Goal: Information Seeking & Learning: Learn about a topic

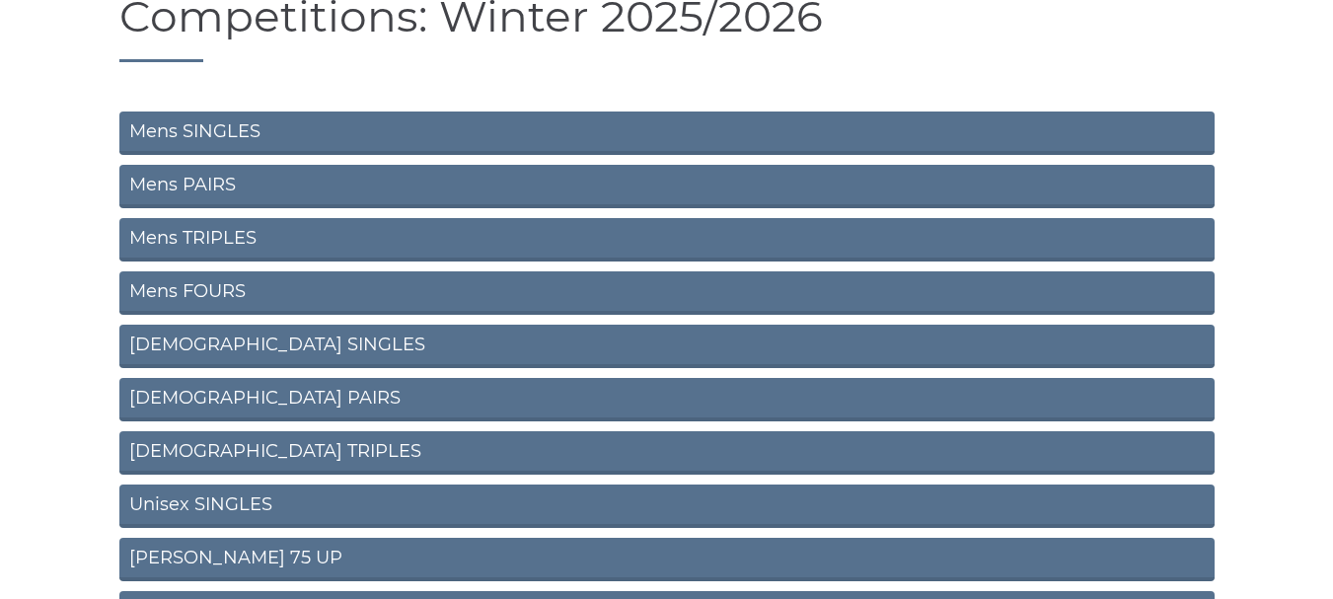
scroll to position [197, 0]
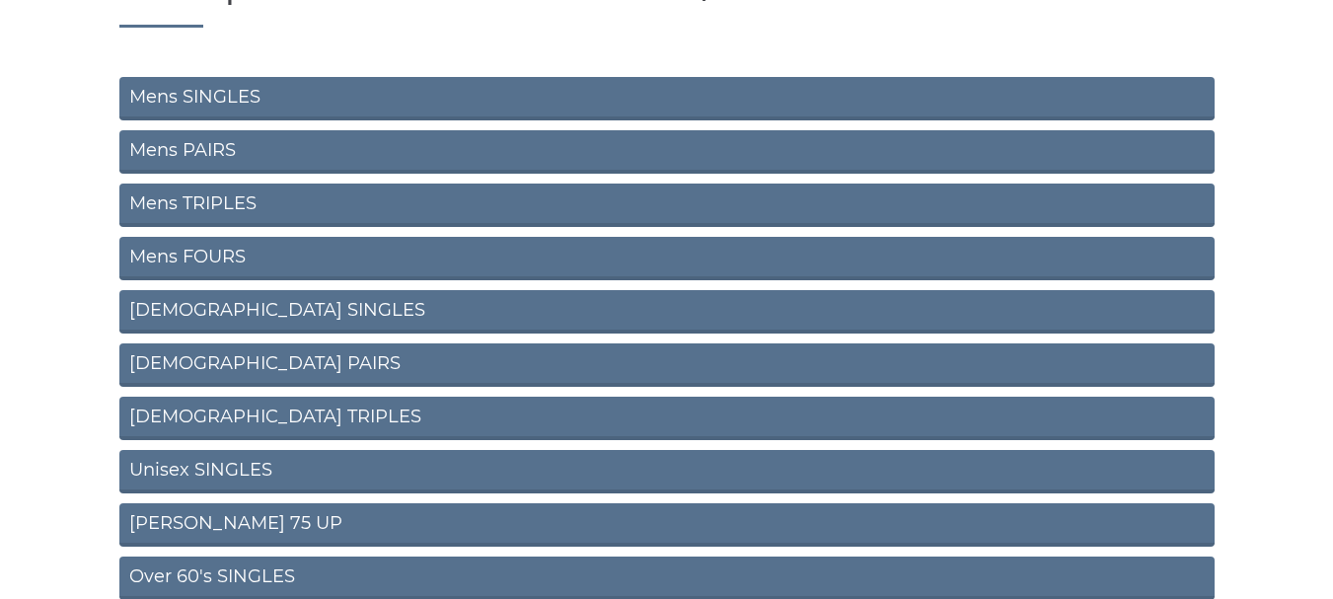
click at [220, 205] on link "Mens TRIPLES" at bounding box center [666, 205] width 1095 height 43
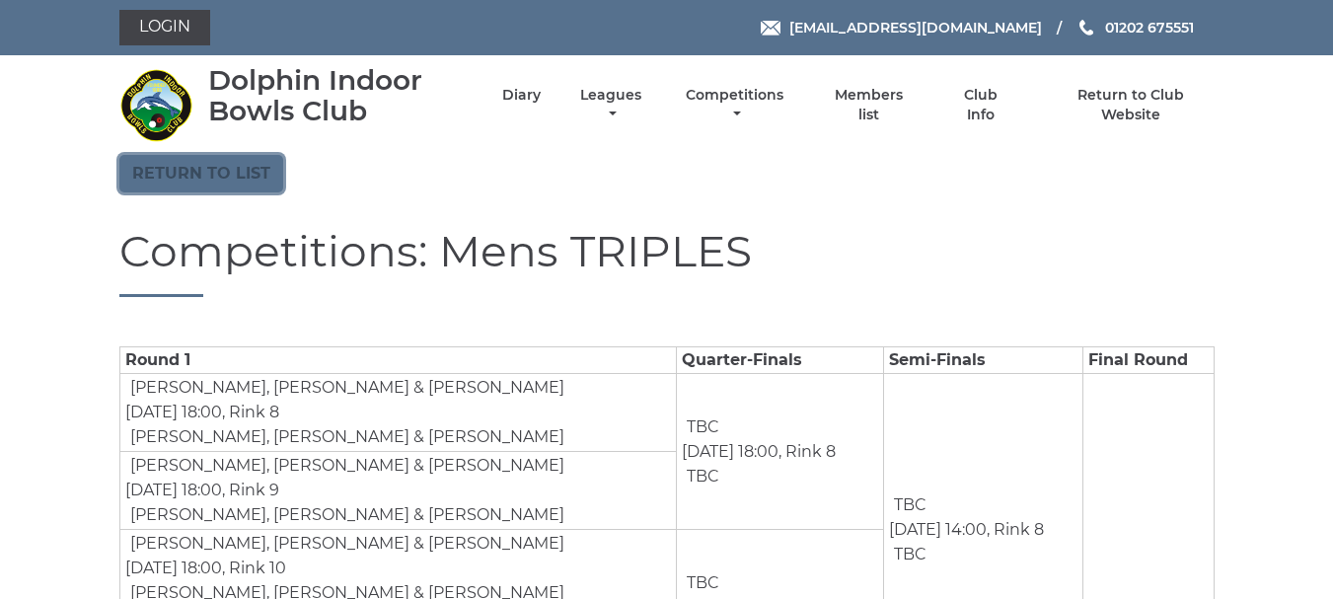
click at [190, 175] on link "Return to list" at bounding box center [201, 173] width 164 height 37
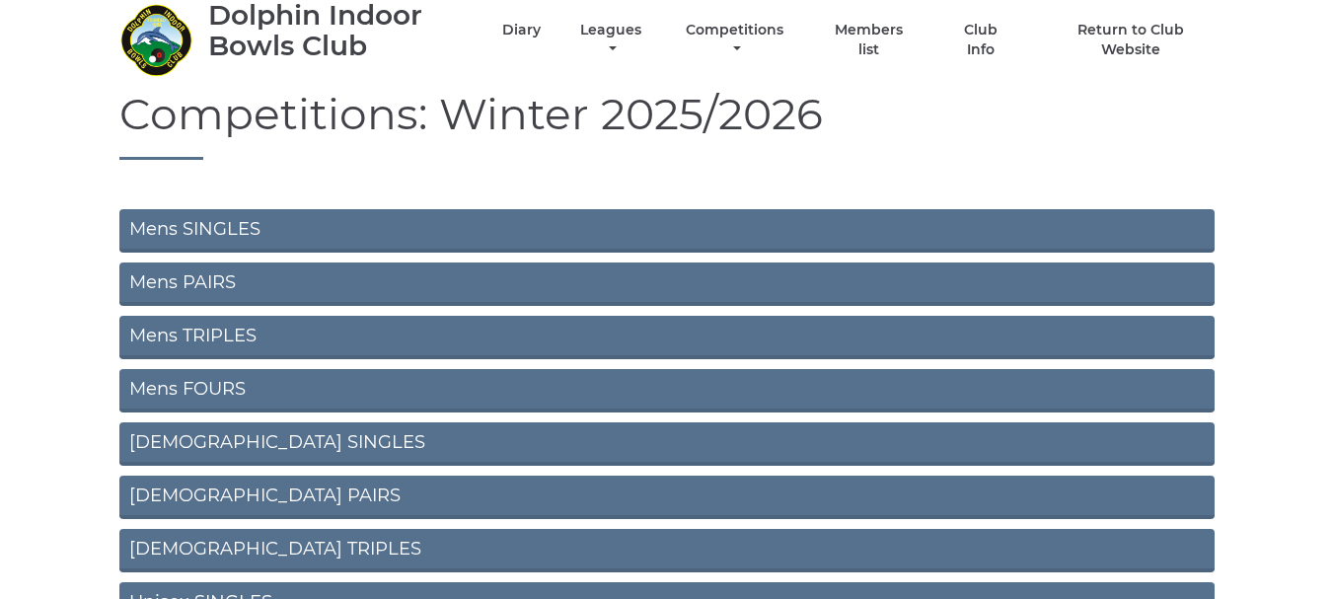
scroll to position [99, 0]
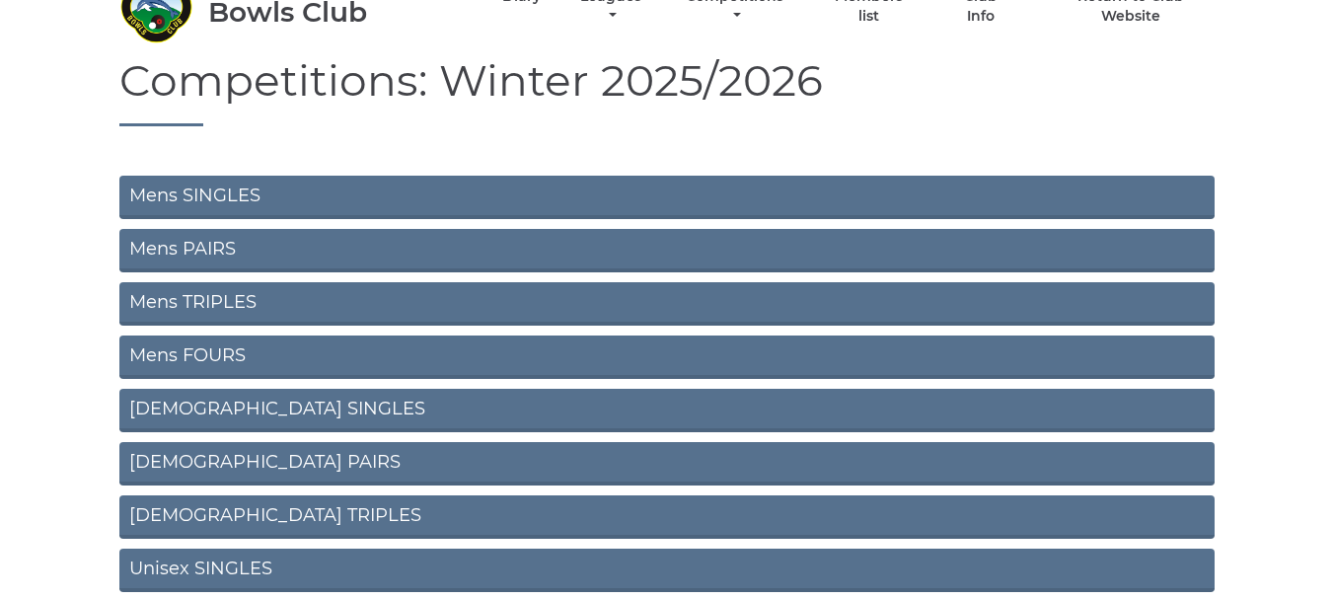
click at [209, 352] on link "Mens FOURS" at bounding box center [666, 356] width 1095 height 43
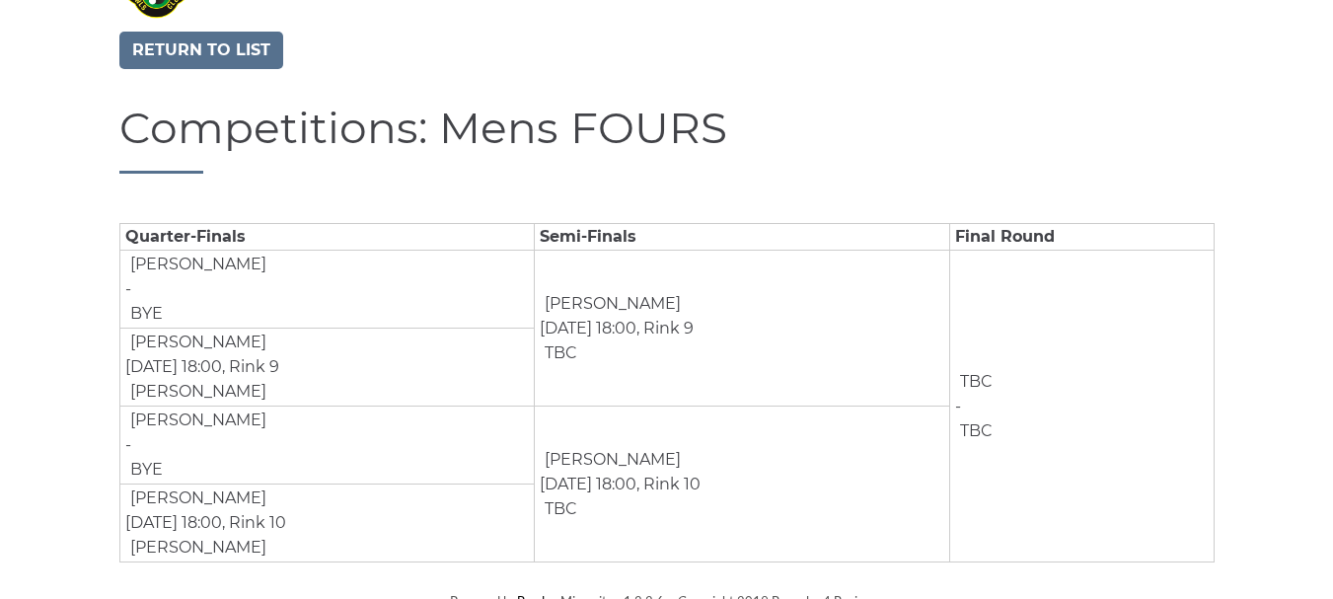
scroll to position [136, 0]
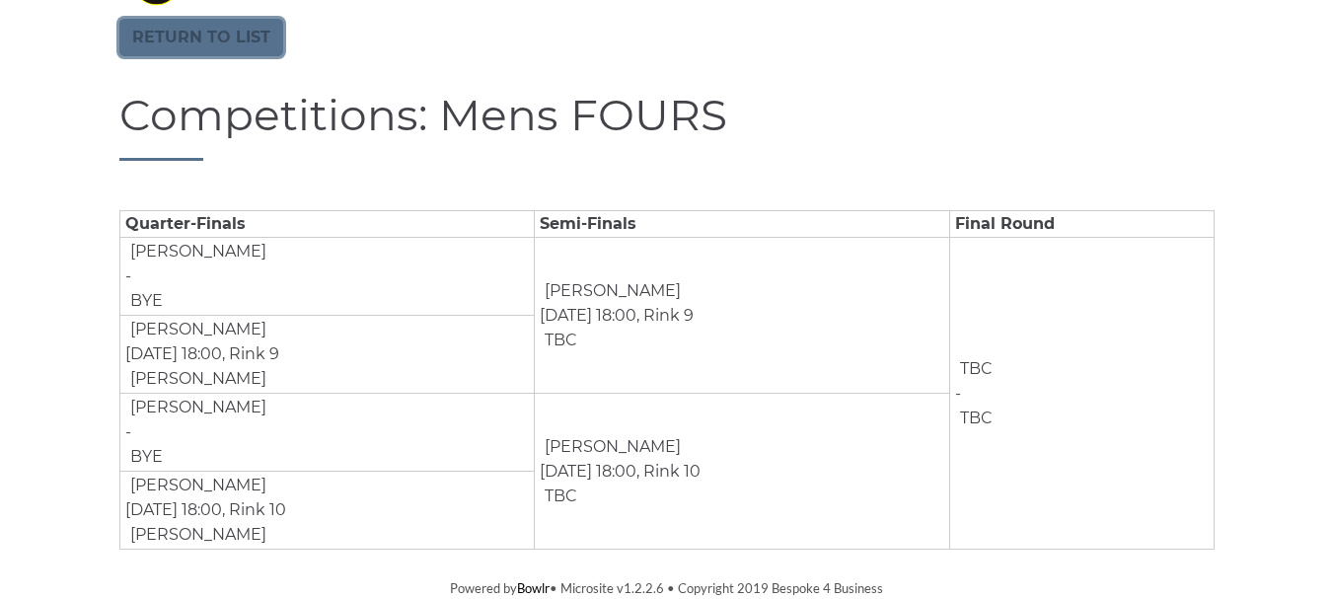
click at [201, 38] on link "Return to list" at bounding box center [201, 37] width 164 height 37
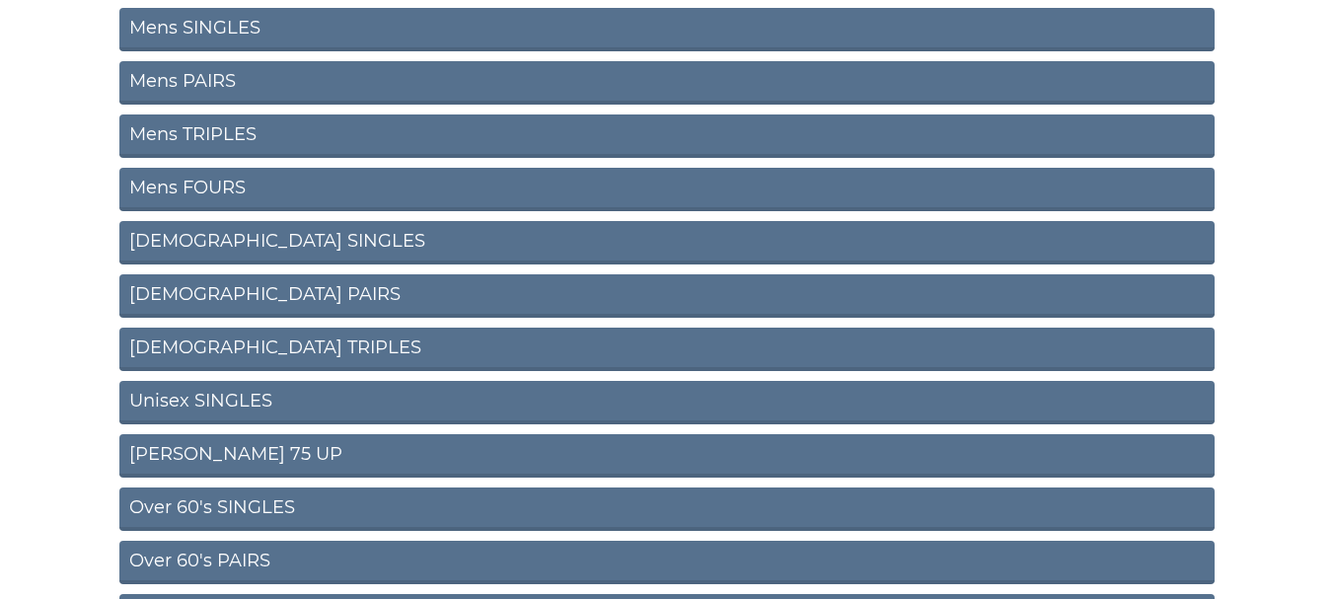
scroll to position [296, 0]
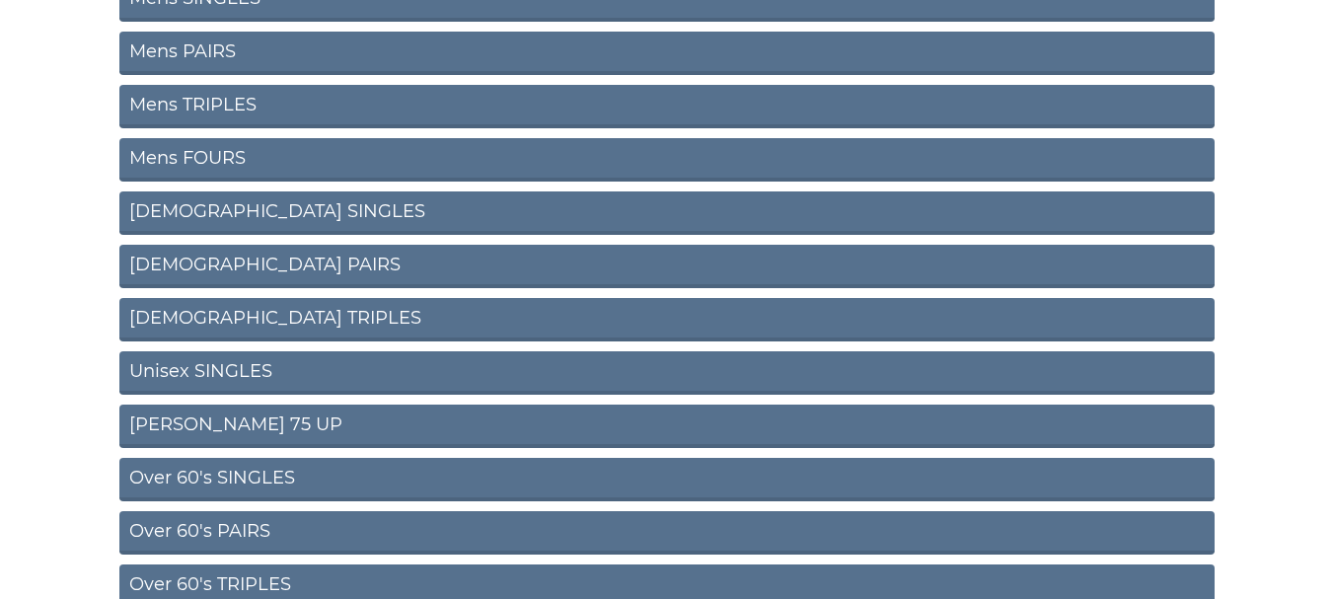
click at [219, 524] on link "Over 60's PAIRS" at bounding box center [666, 532] width 1095 height 43
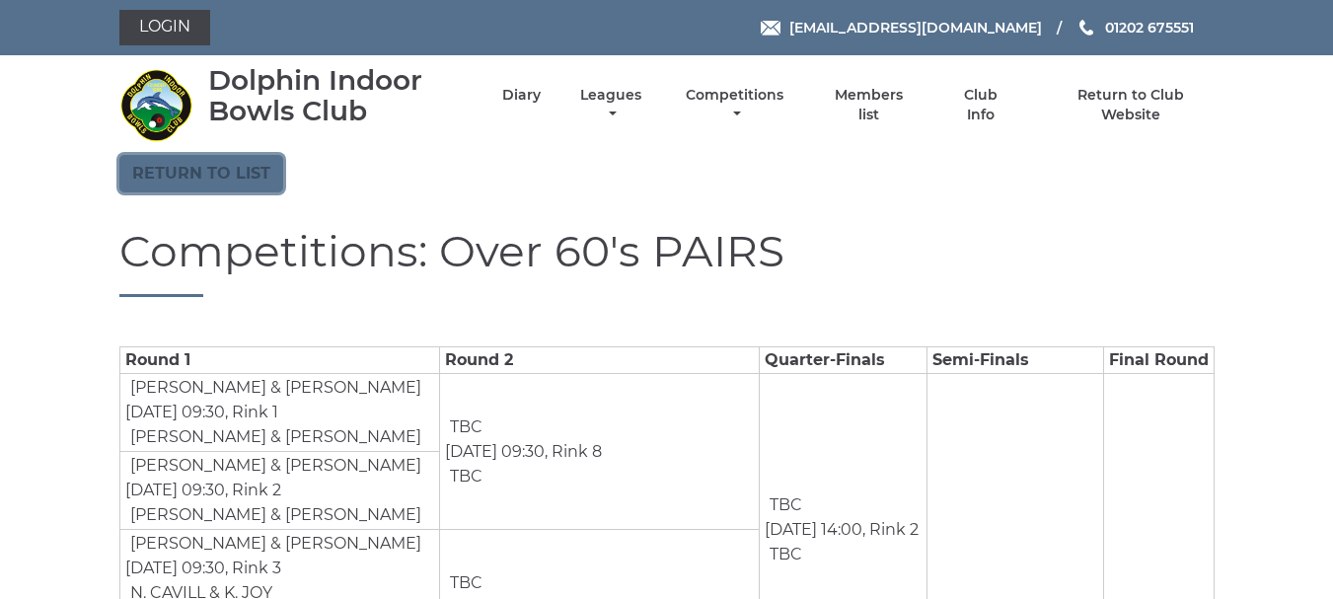
click at [198, 179] on link "Return to list" at bounding box center [201, 173] width 164 height 37
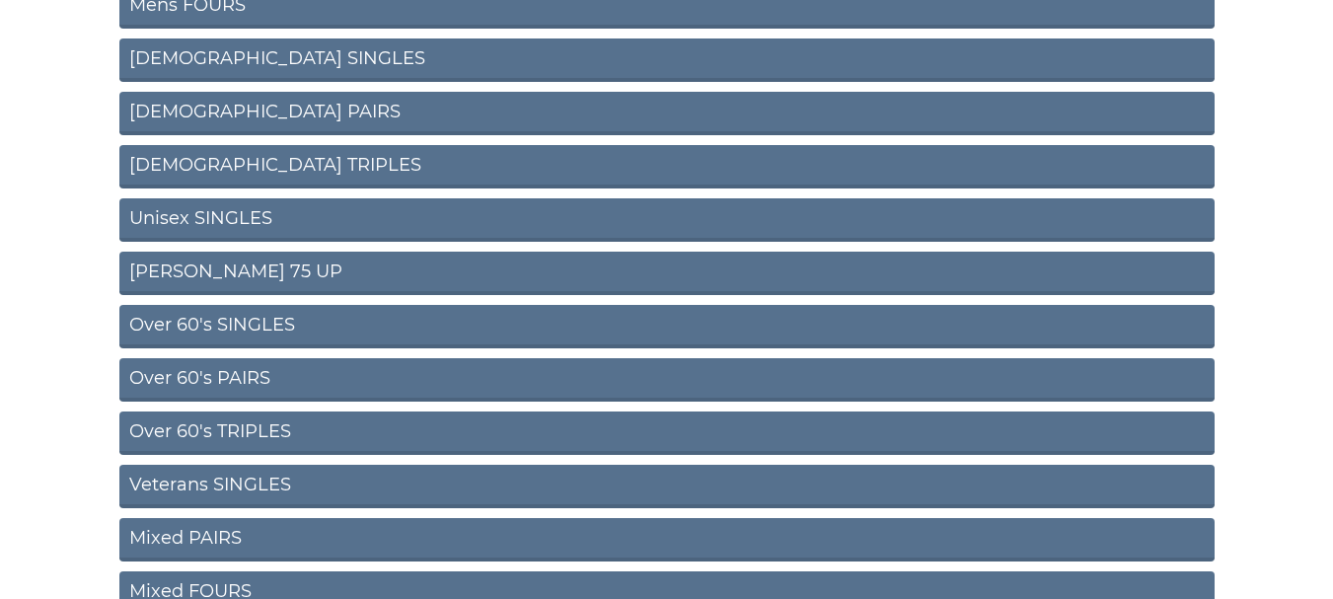
scroll to position [493, 0]
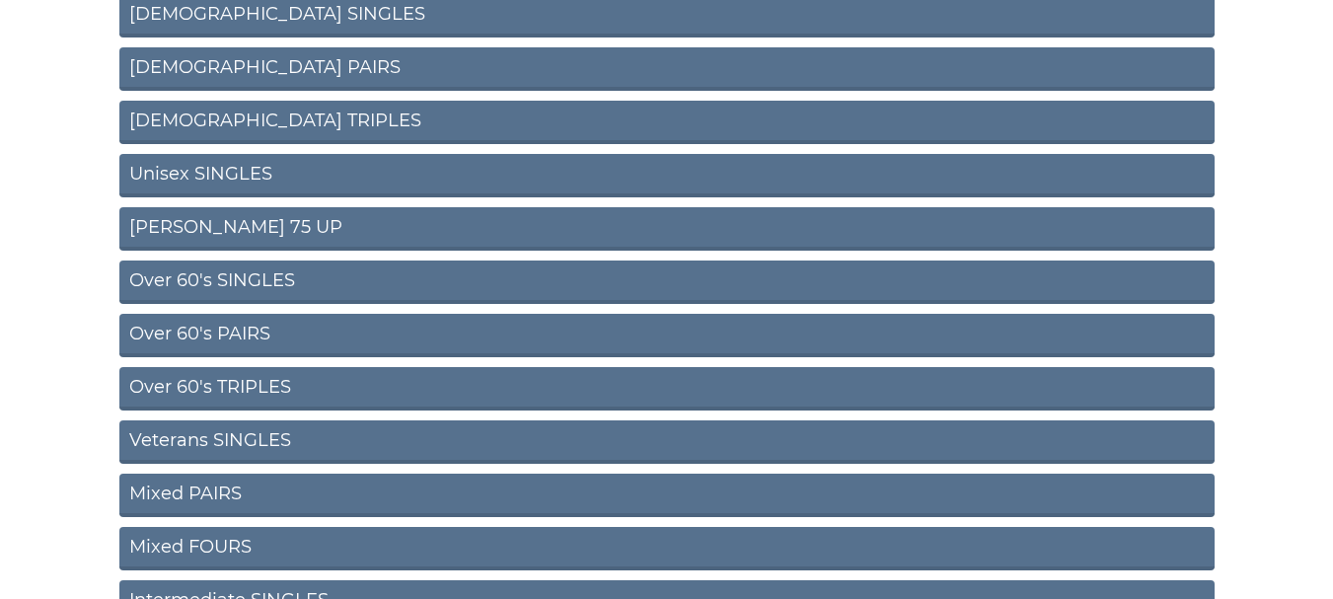
click at [231, 379] on link "Over 60's TRIPLES" at bounding box center [666, 388] width 1095 height 43
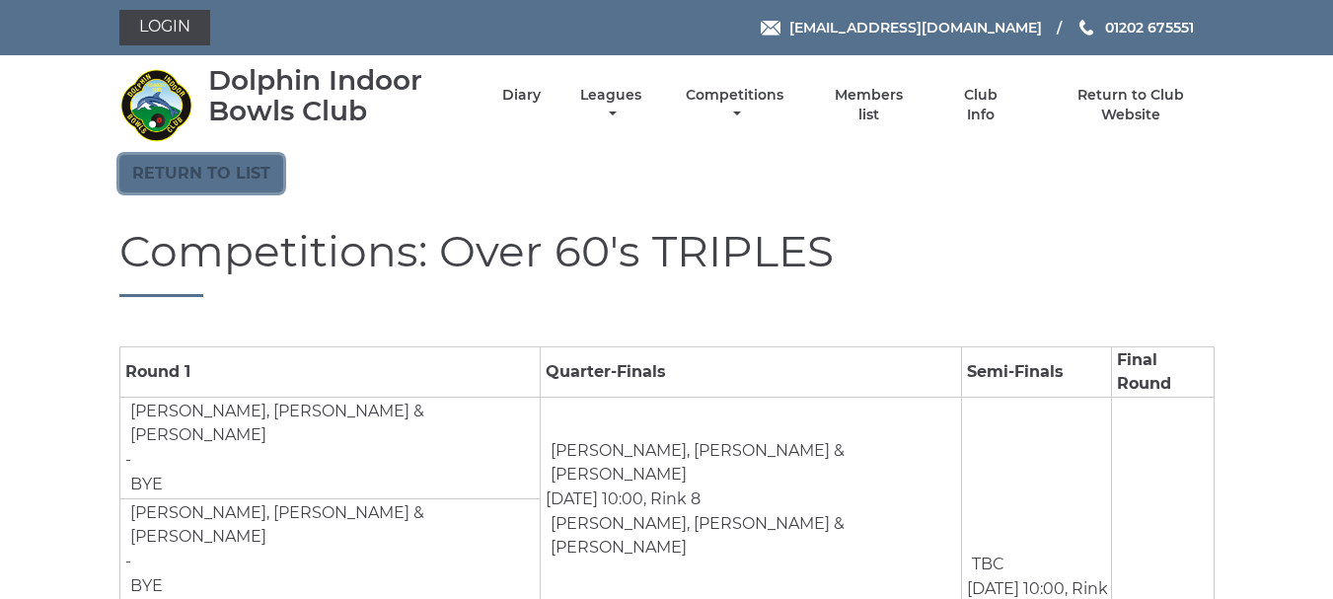
click at [168, 160] on link "Return to list" at bounding box center [201, 173] width 164 height 37
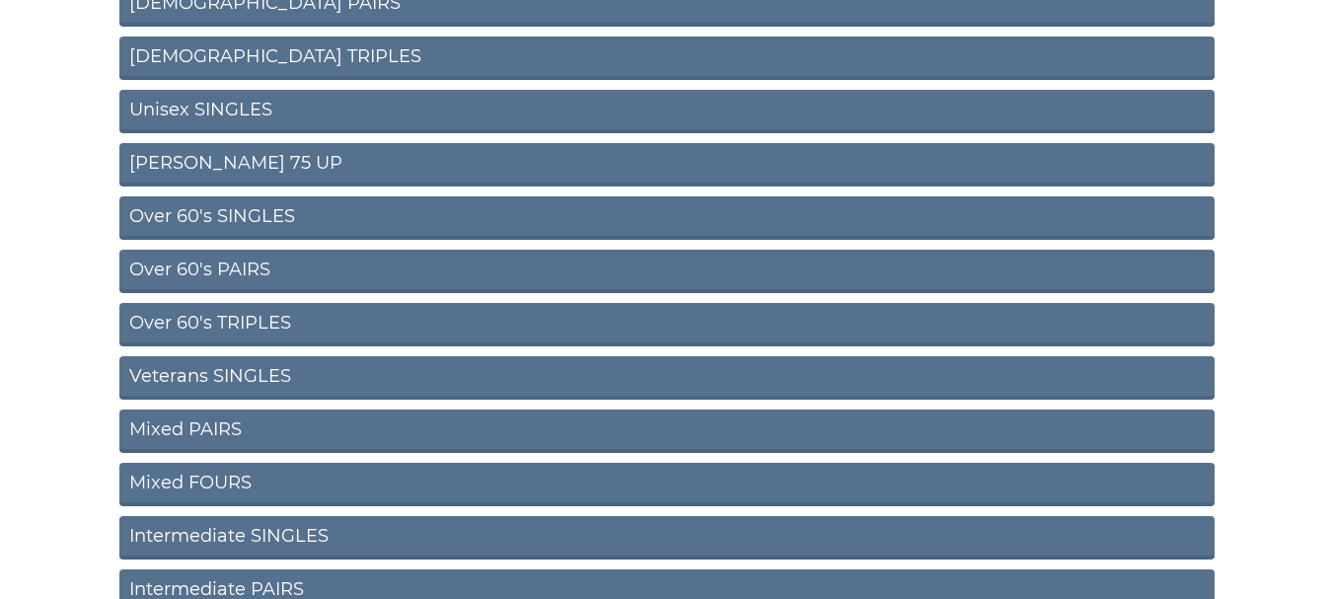
scroll to position [592, 0]
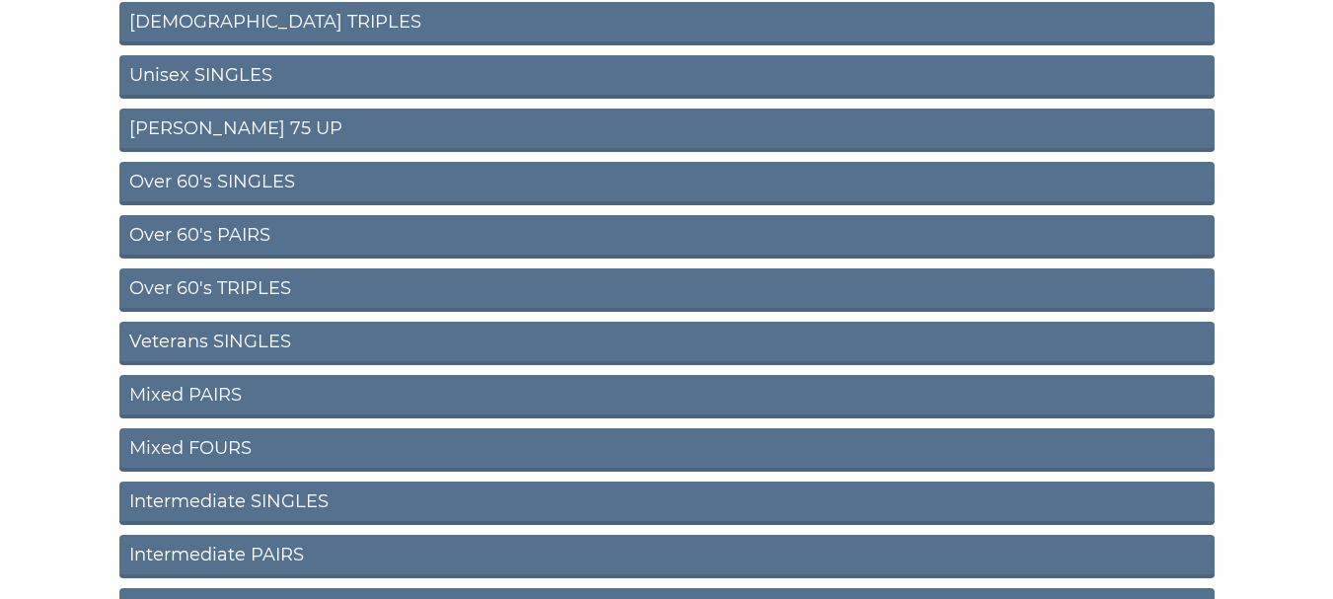
click at [241, 337] on link "Veterans SINGLES" at bounding box center [666, 343] width 1095 height 43
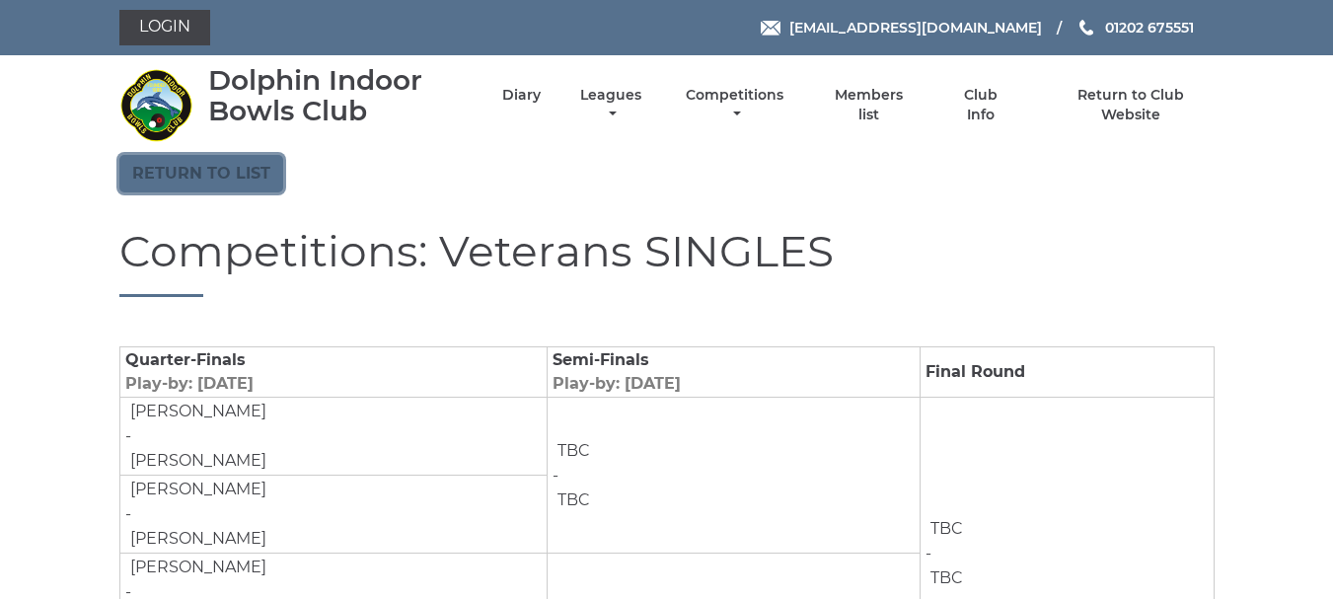
click at [184, 165] on link "Return to list" at bounding box center [201, 173] width 164 height 37
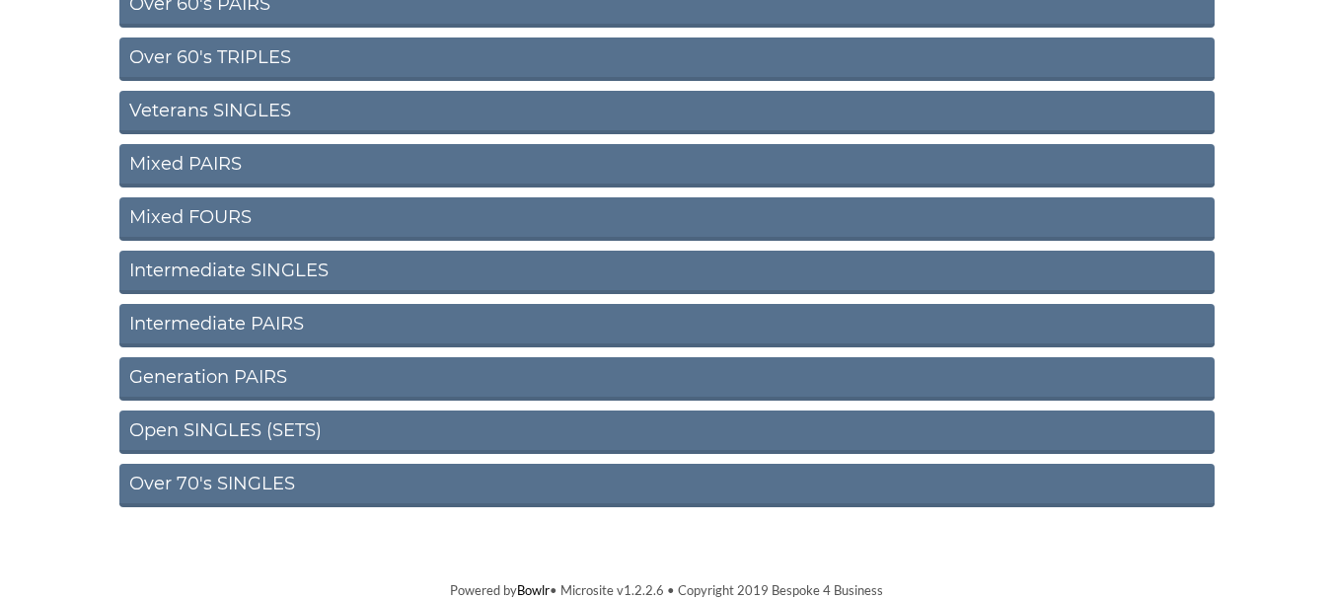
scroll to position [825, 0]
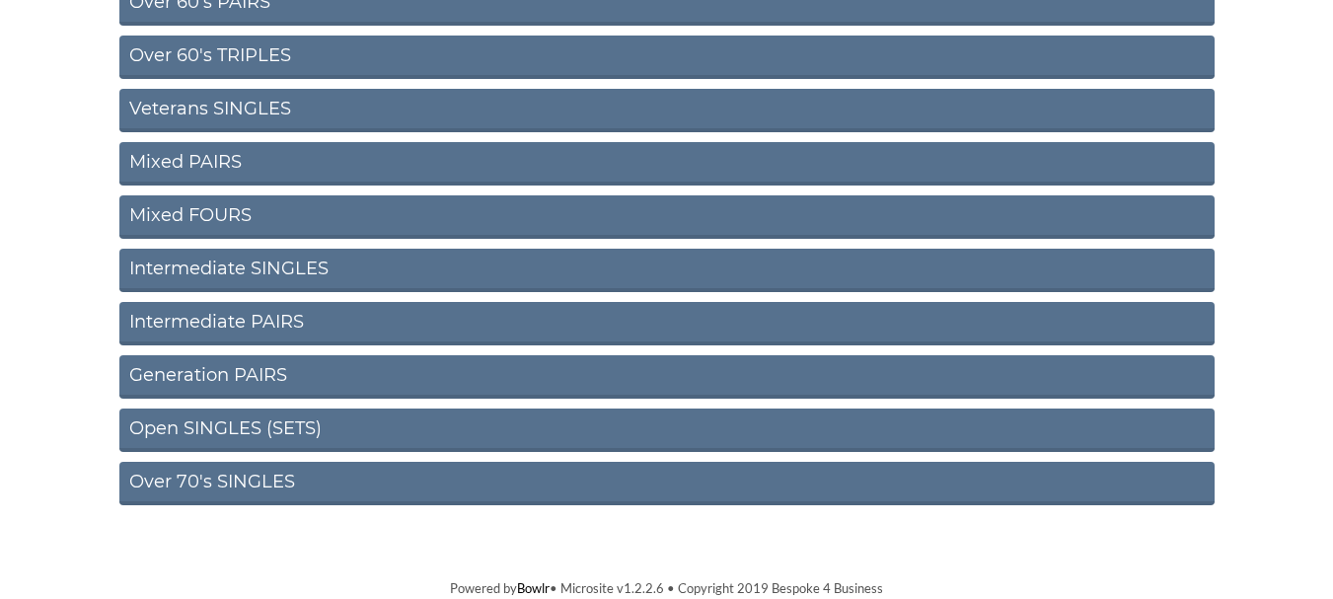
click at [240, 478] on link "Over 70's SINGLES" at bounding box center [666, 483] width 1095 height 43
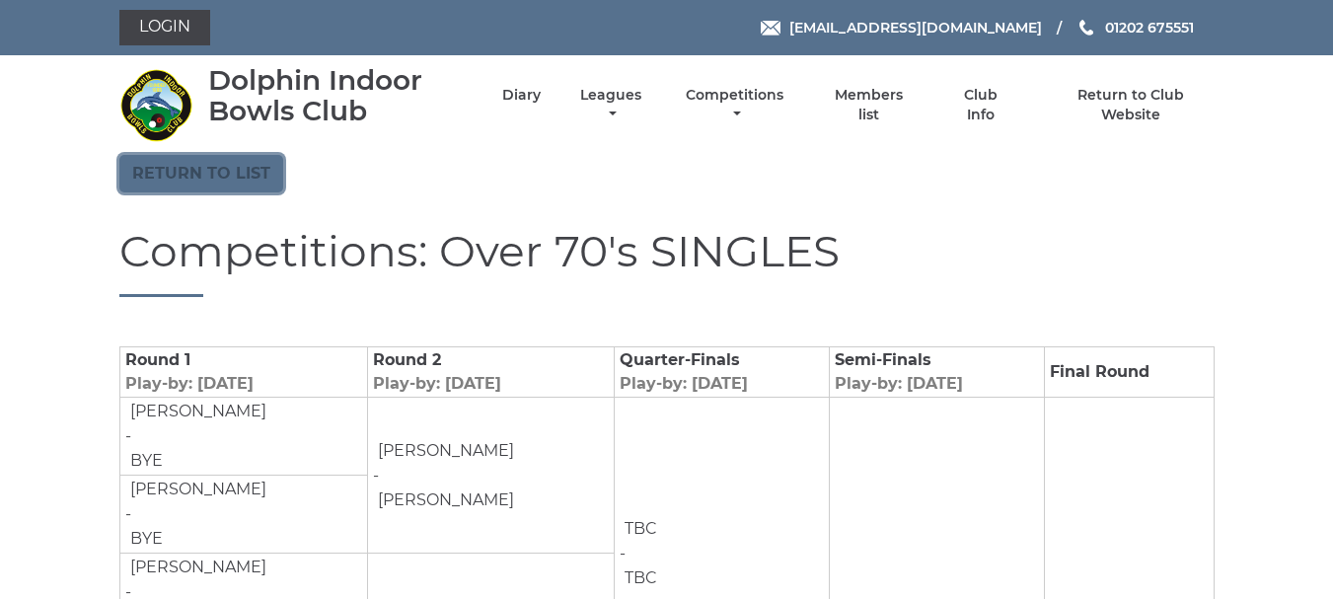
click at [207, 171] on link "Return to list" at bounding box center [201, 173] width 164 height 37
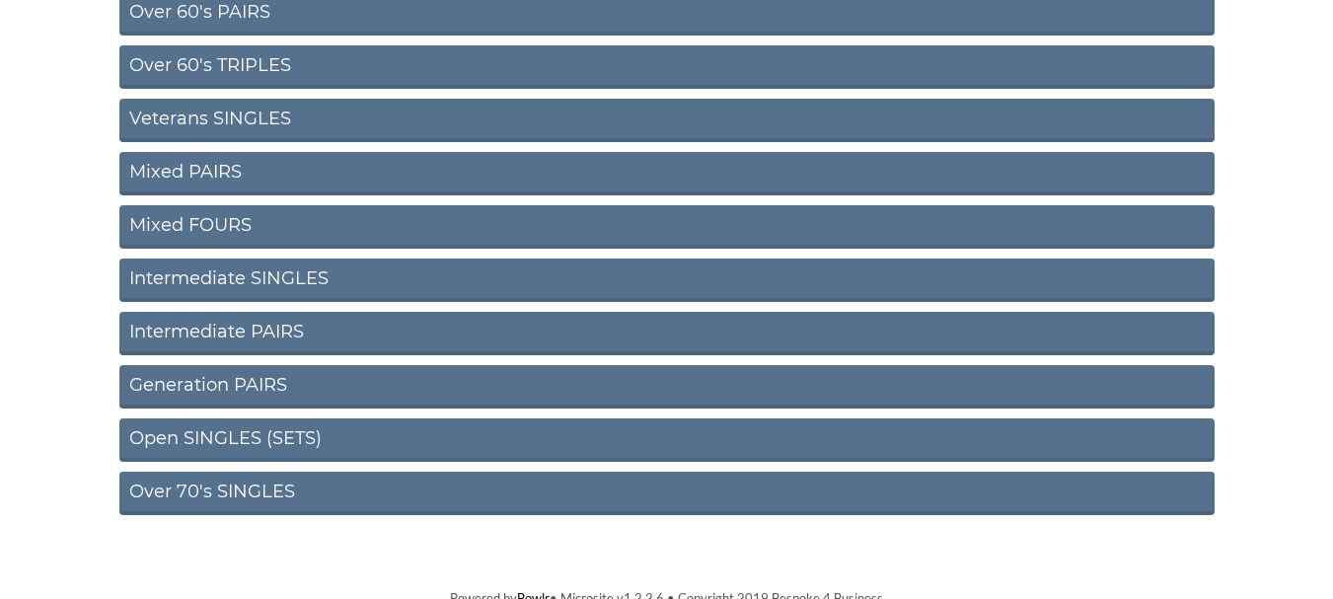
scroll to position [825, 0]
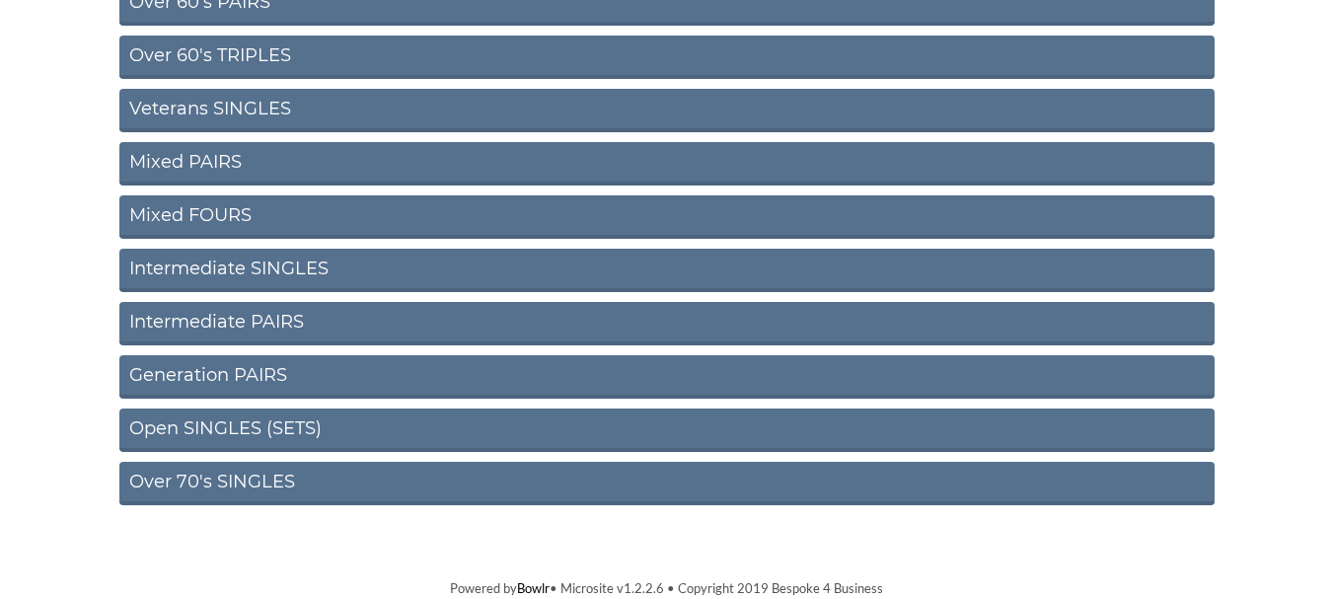
click at [221, 431] on link "Open SINGLES (SETS)" at bounding box center [666, 430] width 1095 height 43
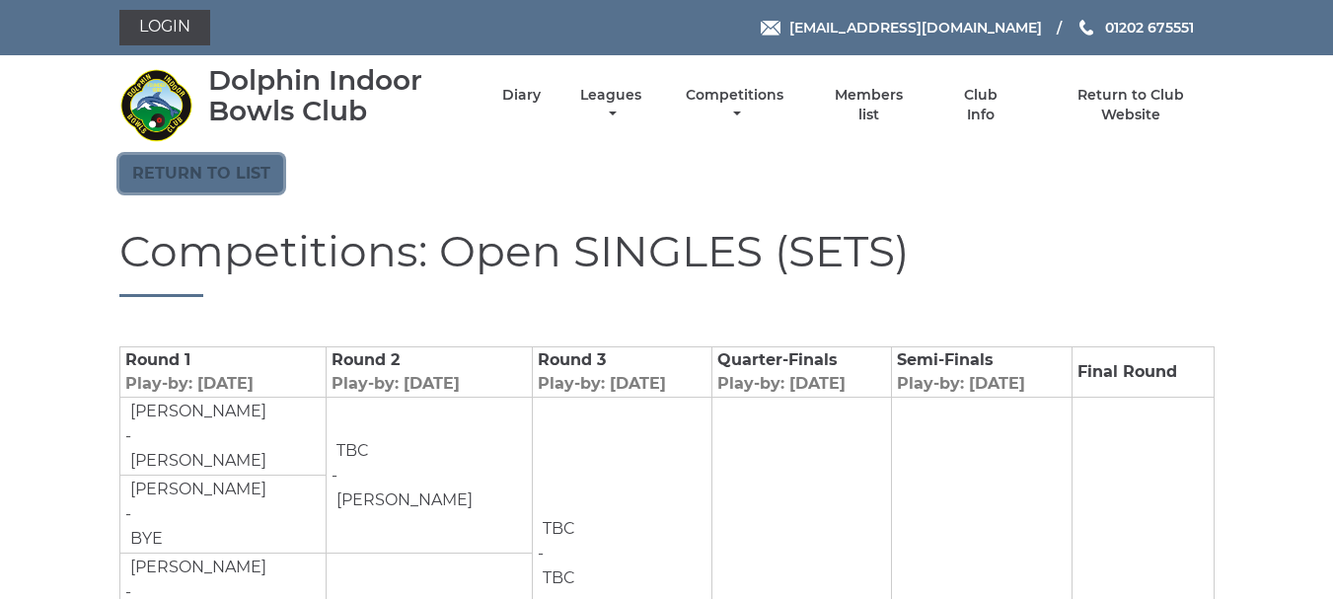
click at [185, 167] on link "Return to list" at bounding box center [201, 173] width 164 height 37
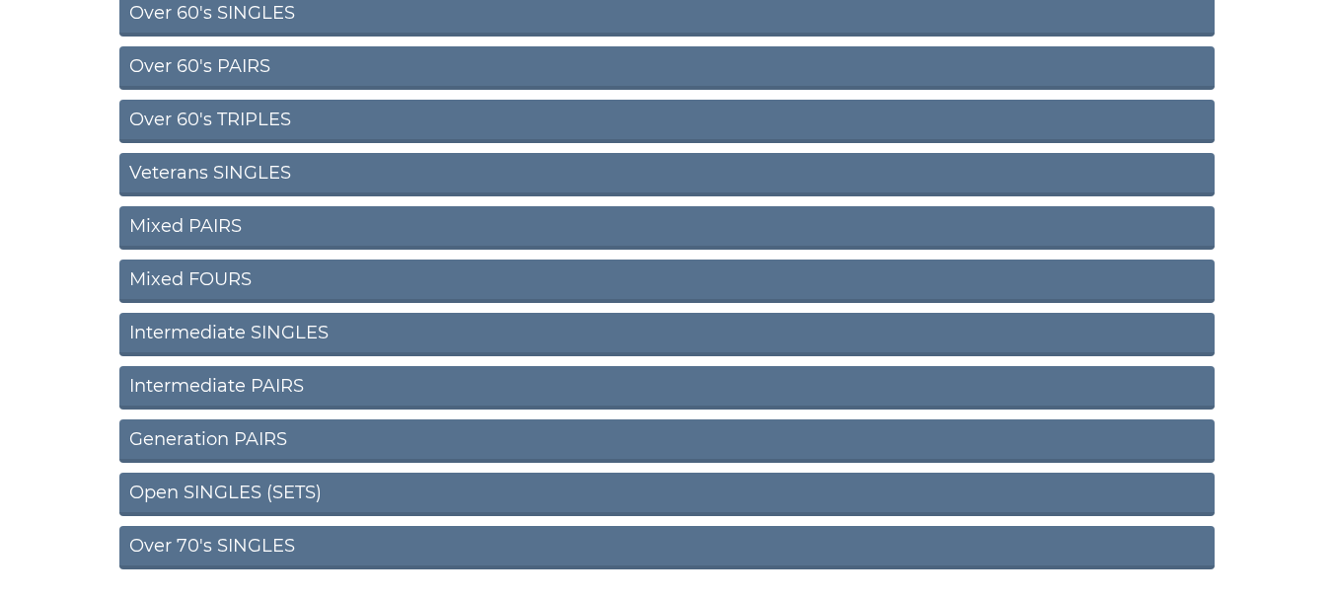
scroll to position [726, 0]
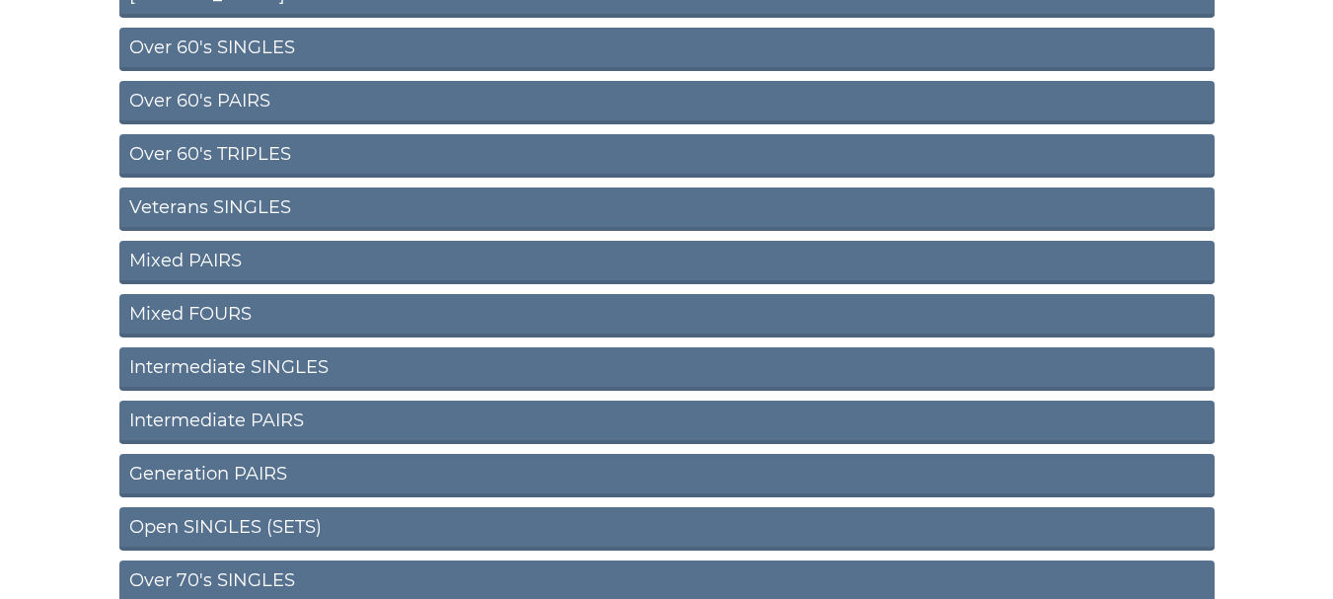
click at [212, 311] on link "Mixed FOURS" at bounding box center [666, 315] width 1095 height 43
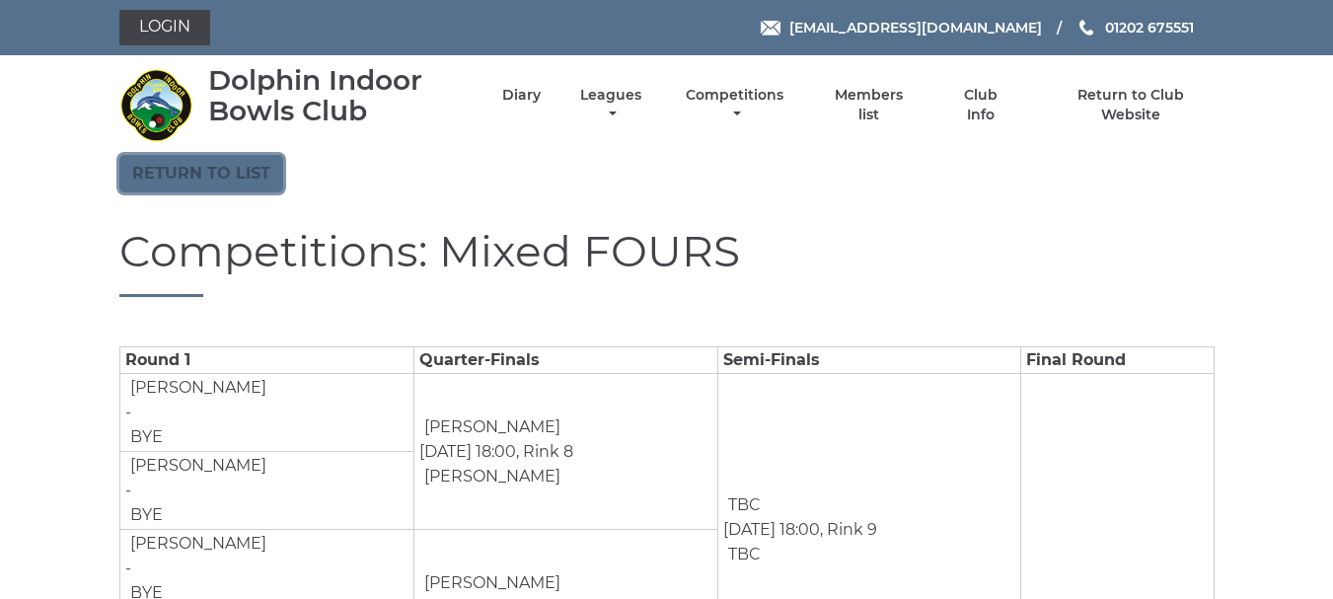
click at [209, 163] on link "Return to list" at bounding box center [201, 173] width 164 height 37
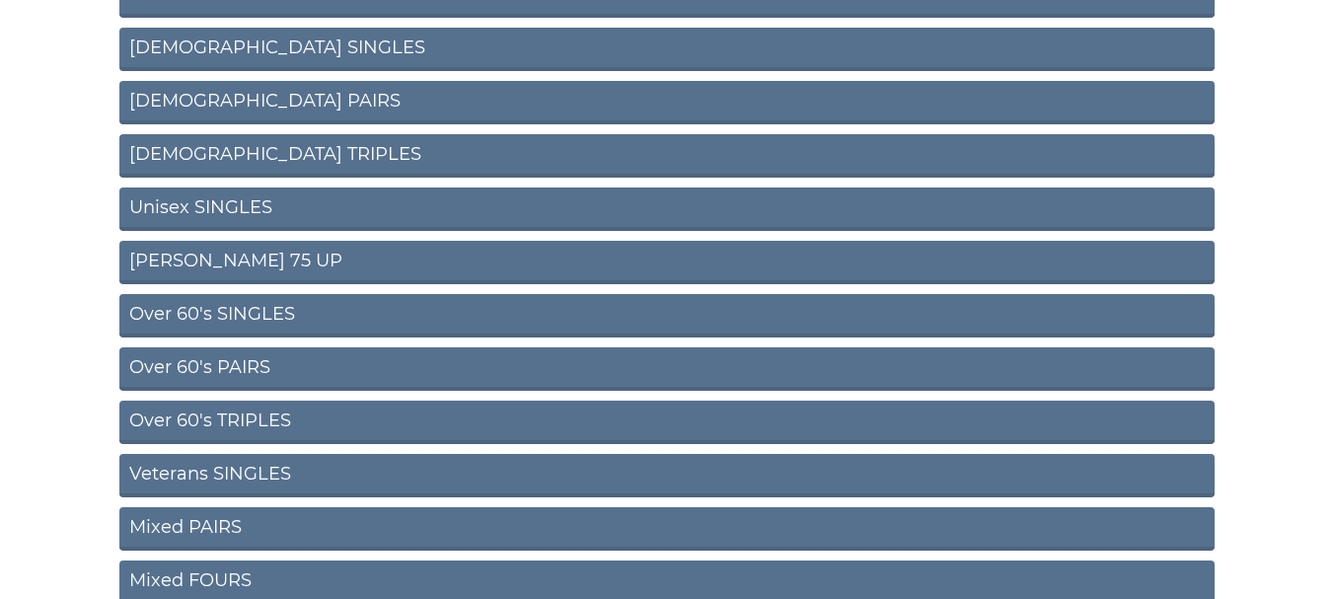
scroll to position [592, 0]
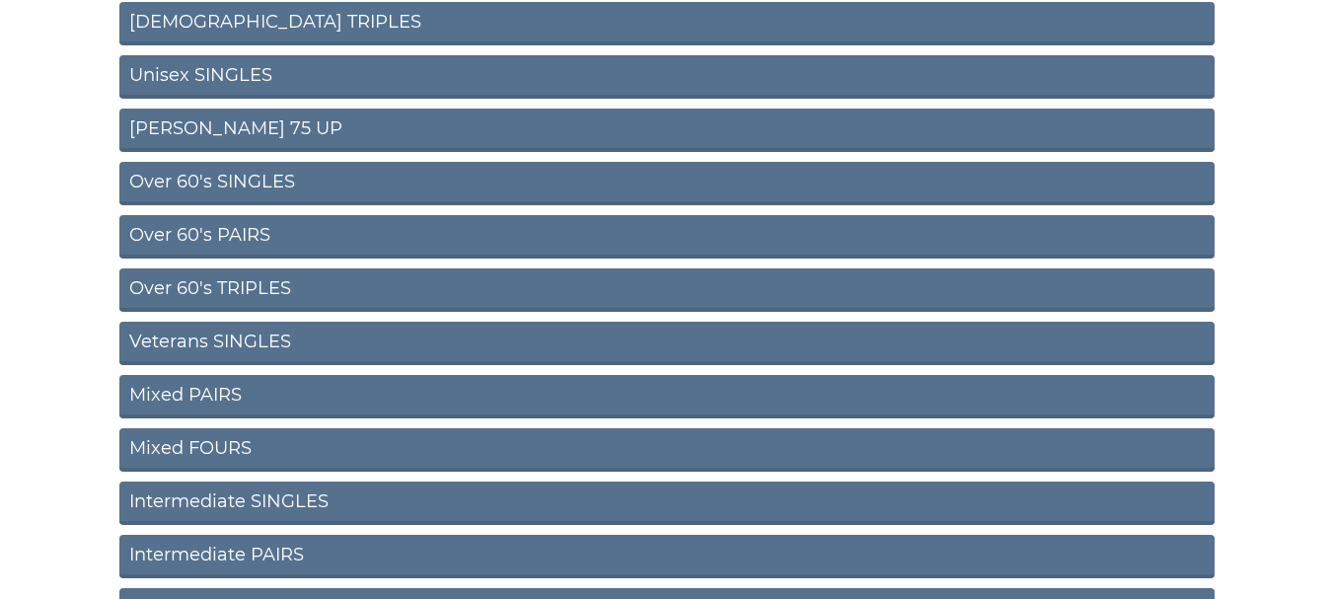
click at [209, 387] on link "Mixed PAIRS" at bounding box center [666, 396] width 1095 height 43
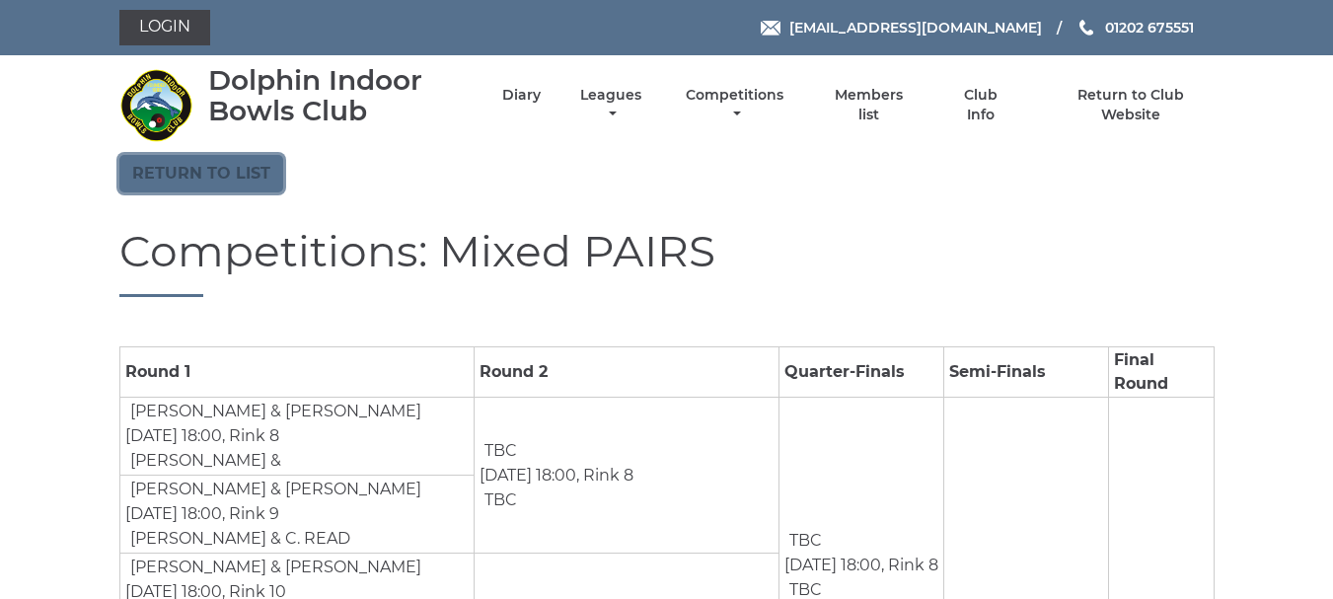
click at [186, 172] on link "Return to list" at bounding box center [201, 173] width 164 height 37
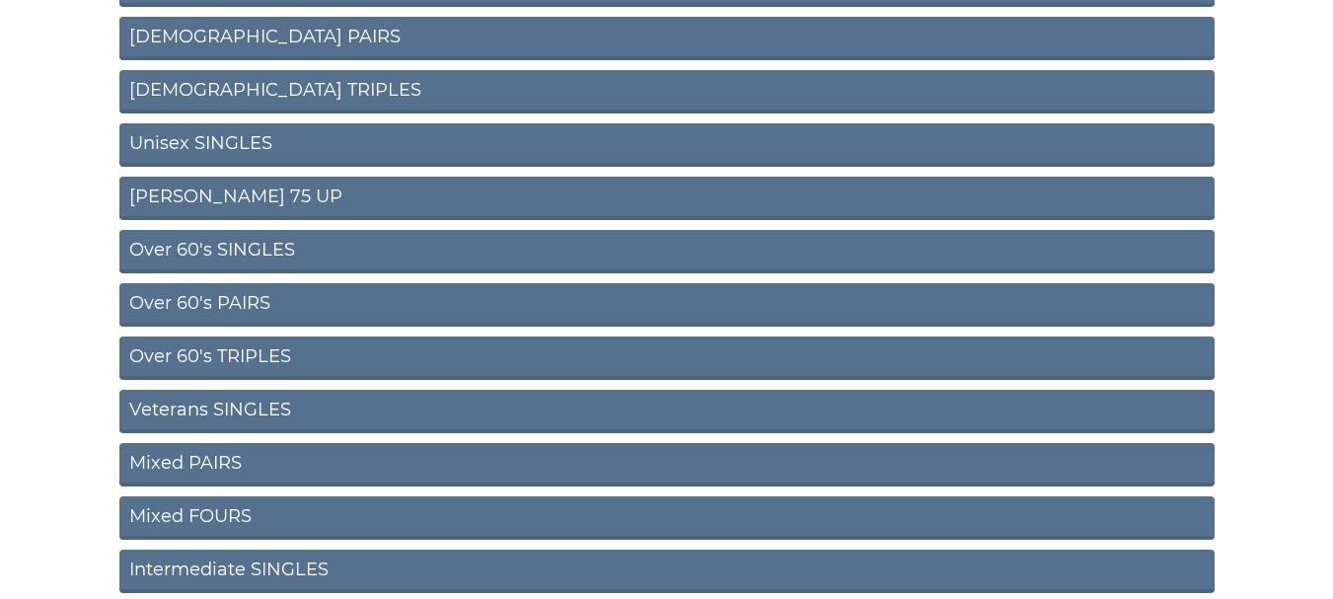
scroll to position [493, 0]
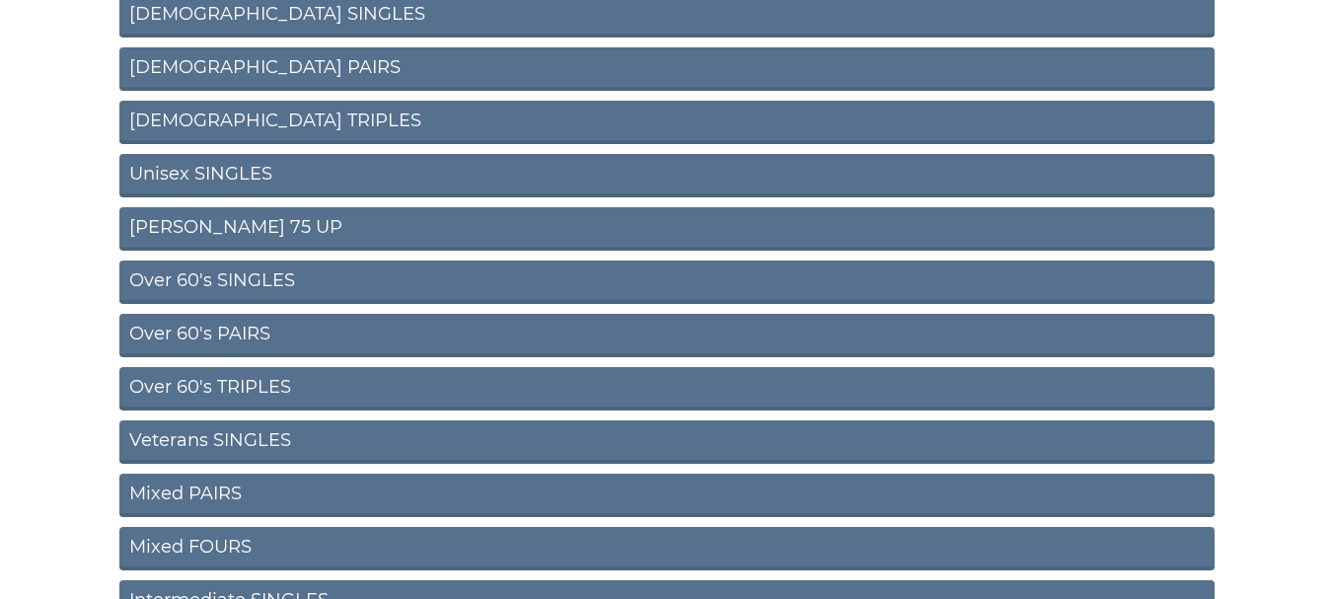
click at [225, 216] on link "[PERSON_NAME] 75 UP" at bounding box center [666, 228] width 1095 height 43
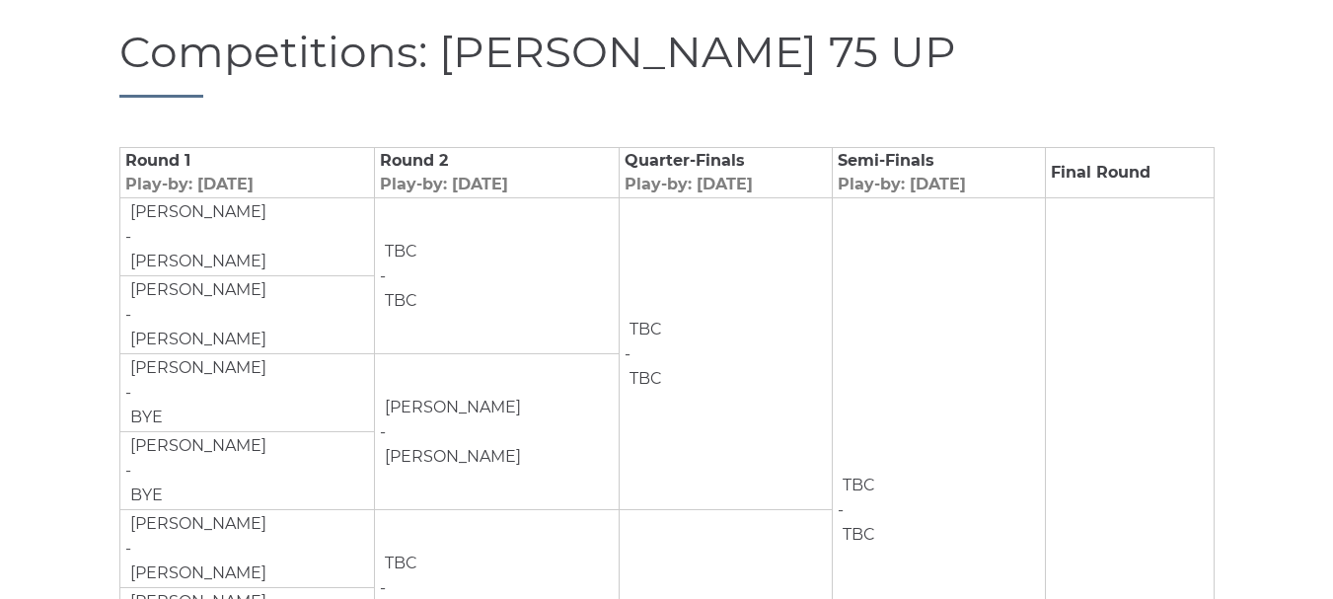
scroll to position [10, 0]
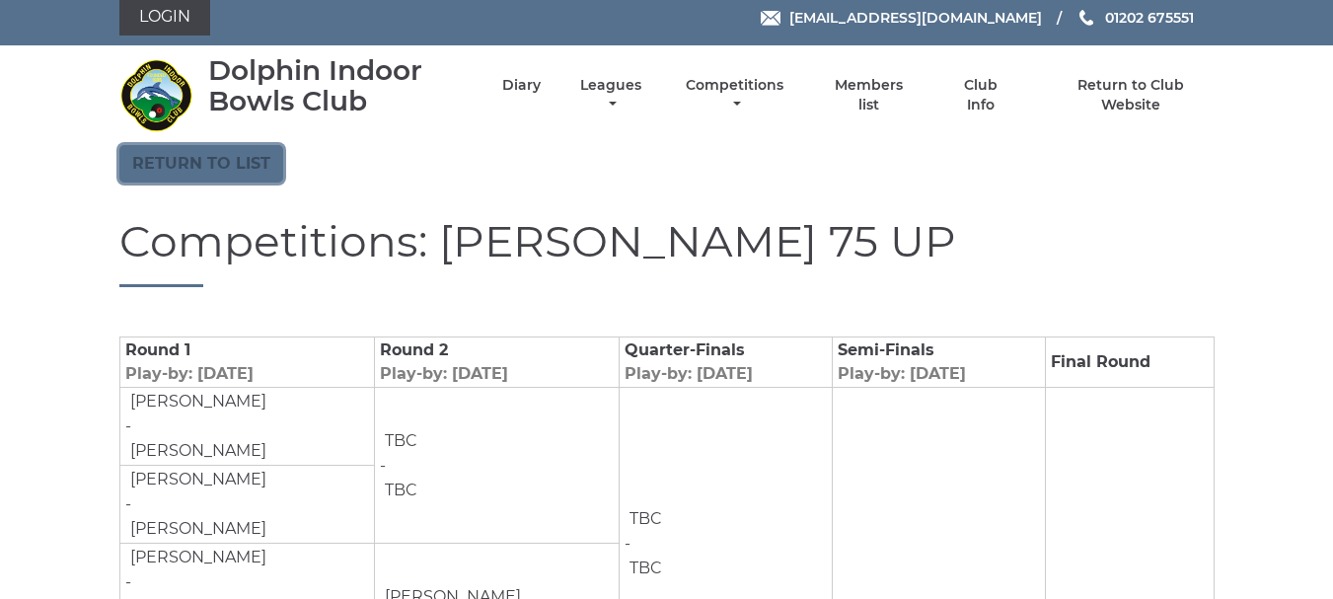
click at [163, 164] on link "Return to list" at bounding box center [201, 163] width 164 height 37
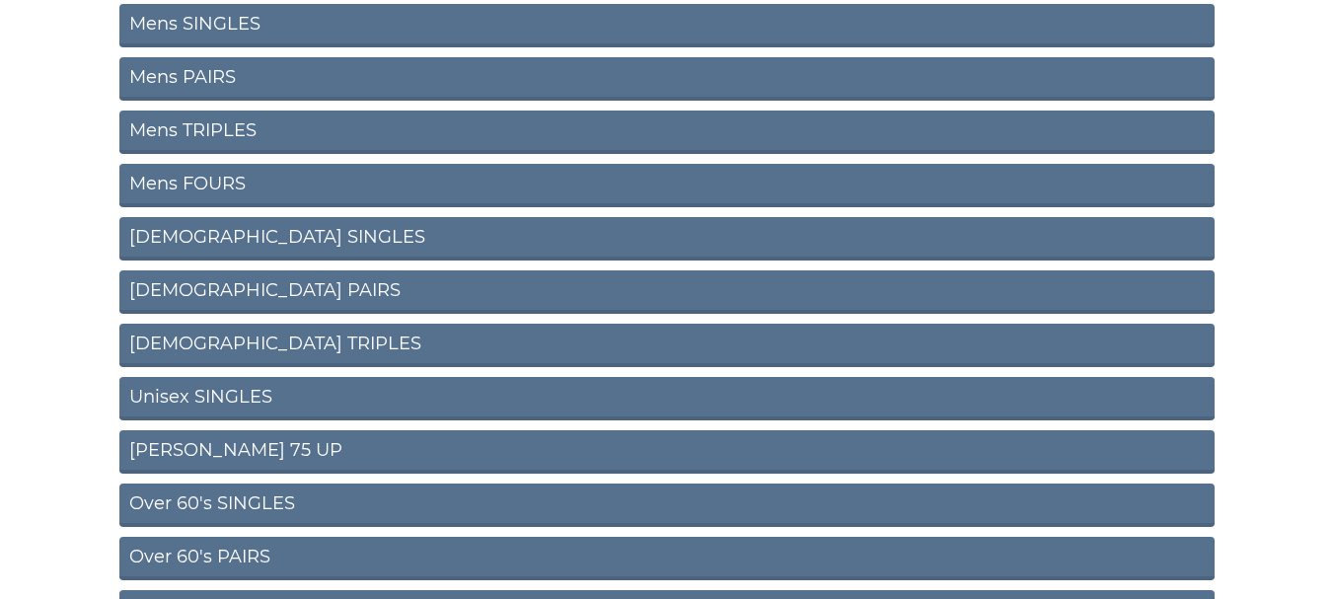
scroll to position [296, 0]
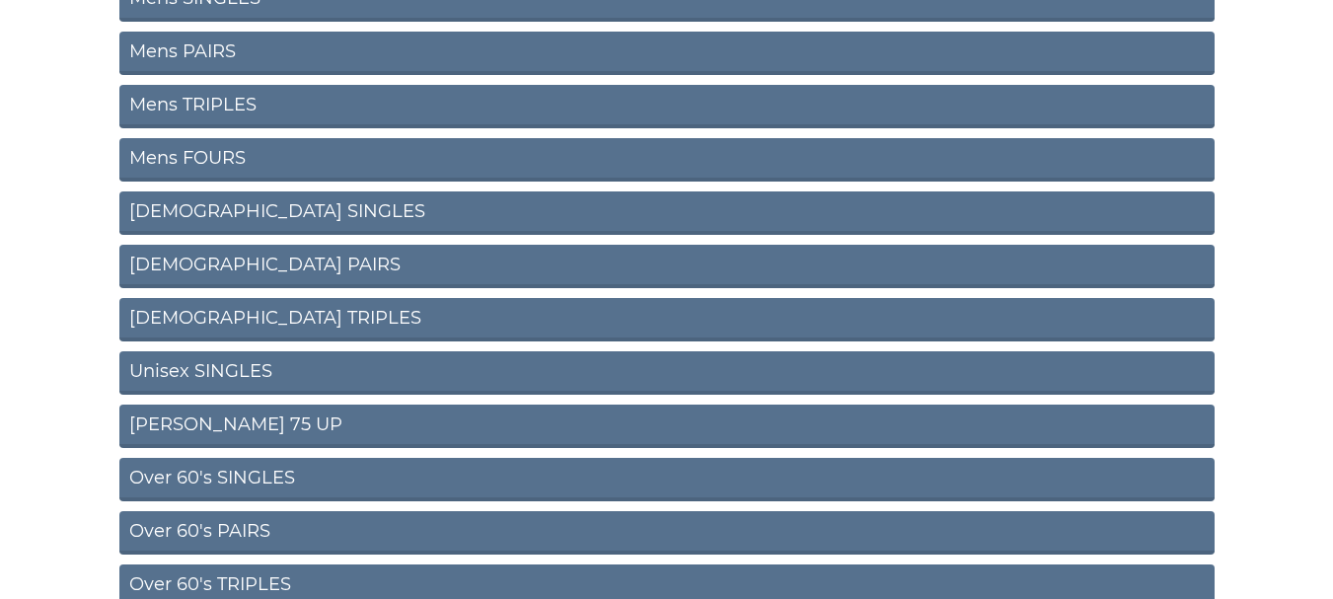
click at [223, 372] on link "Unisex SINGLES" at bounding box center [666, 372] width 1095 height 43
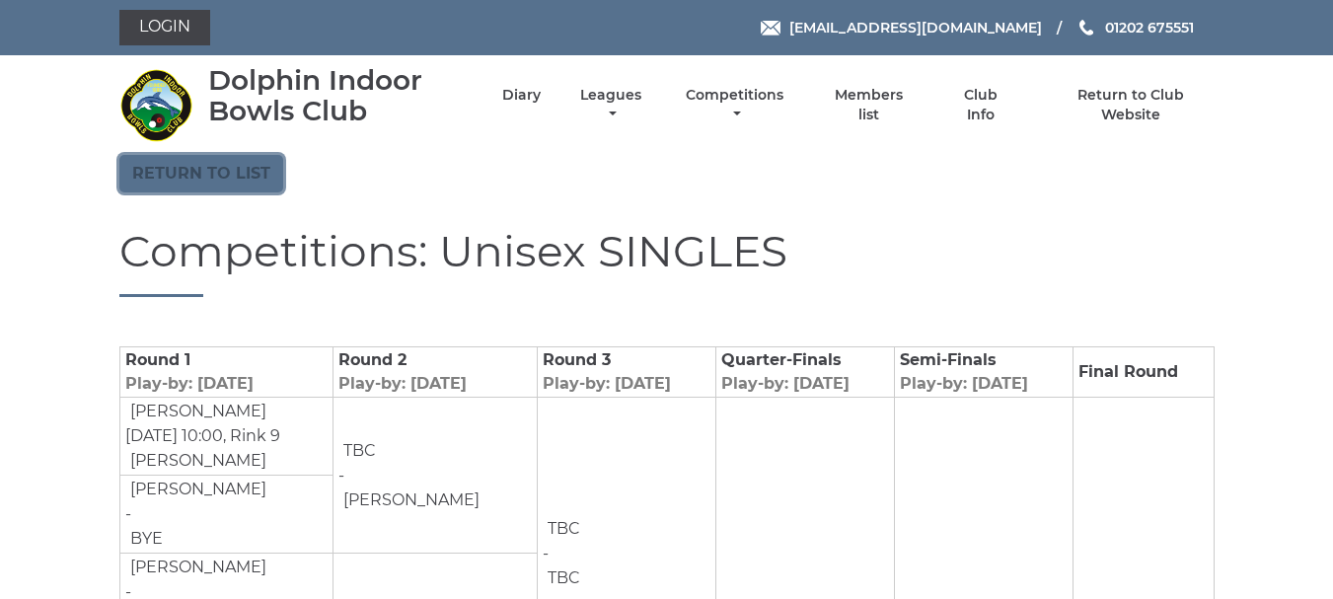
click at [204, 174] on link "Return to list" at bounding box center [201, 173] width 164 height 37
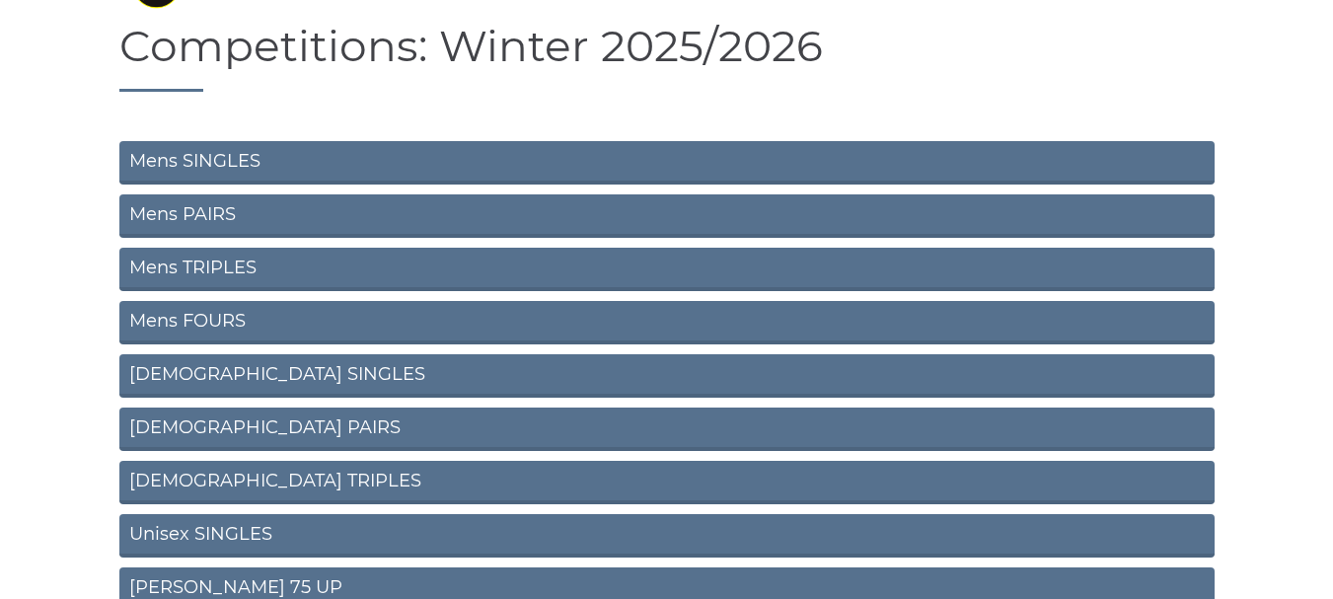
scroll to position [99, 0]
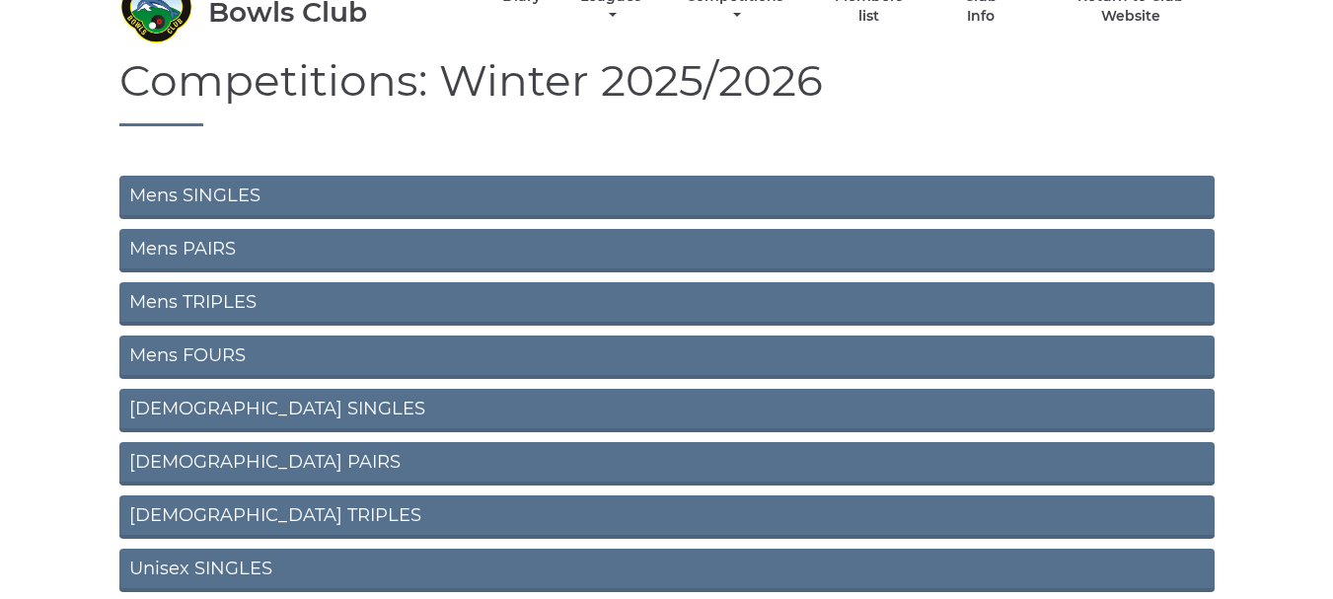
click at [214, 242] on link "Mens PAIRS" at bounding box center [666, 250] width 1095 height 43
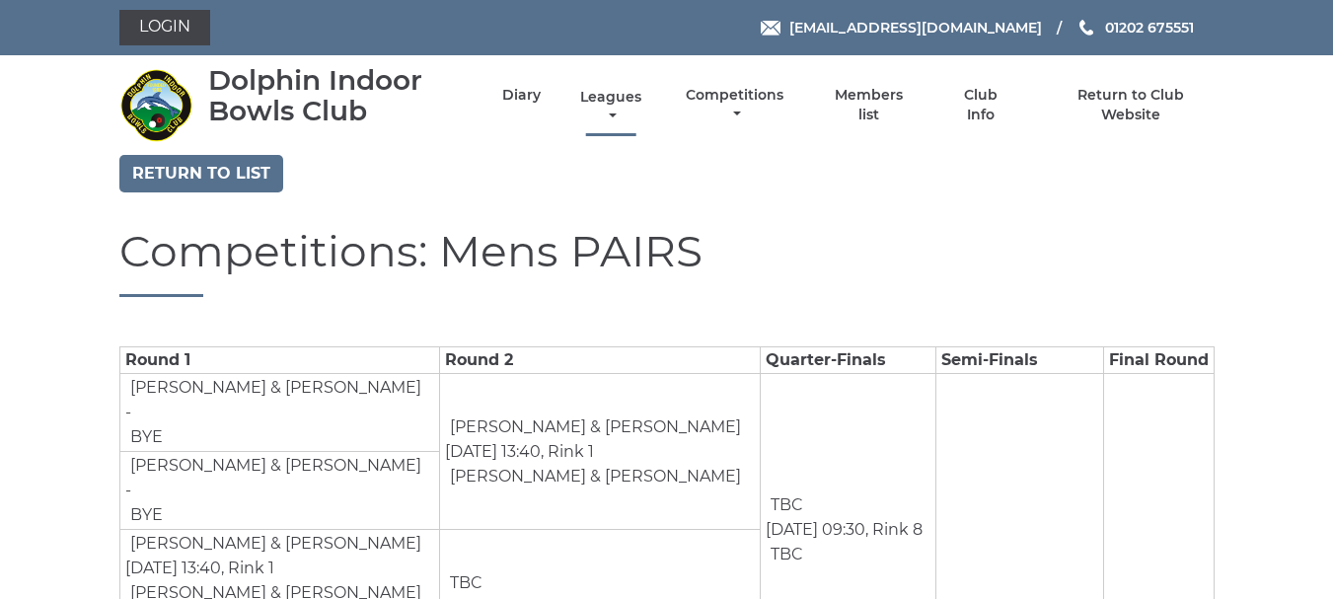
click at [615, 110] on link "Leagues" at bounding box center [610, 107] width 71 height 38
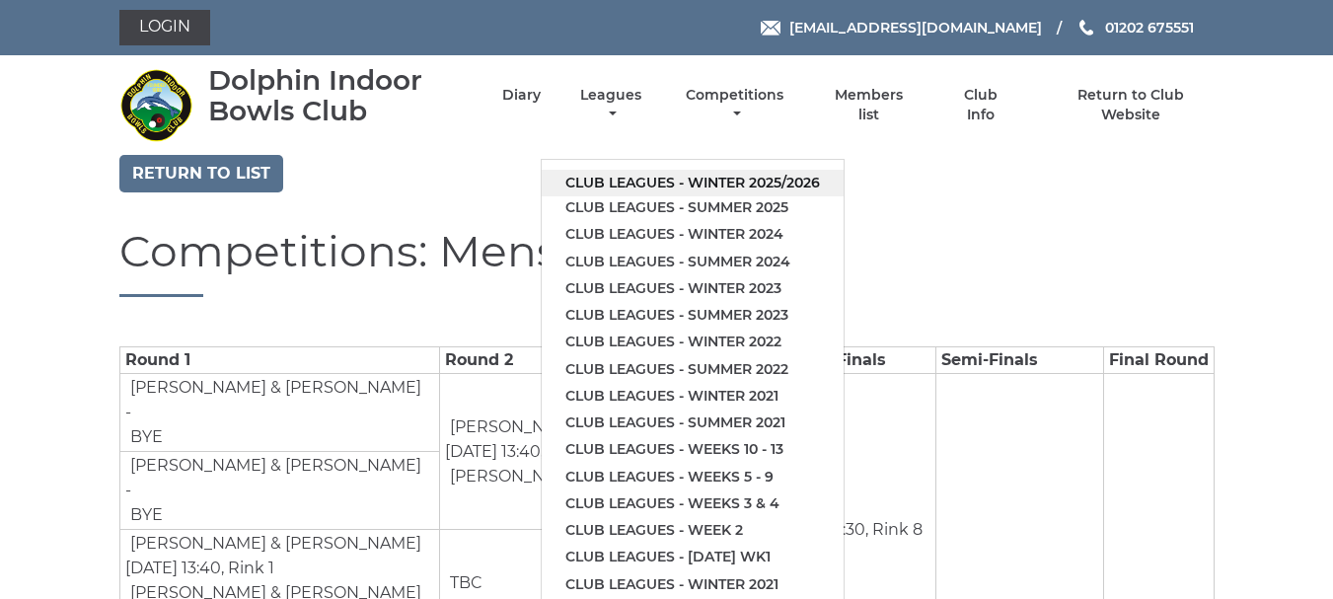
click at [604, 186] on link "Club leagues - Winter 2025/2026" at bounding box center [693, 183] width 302 height 27
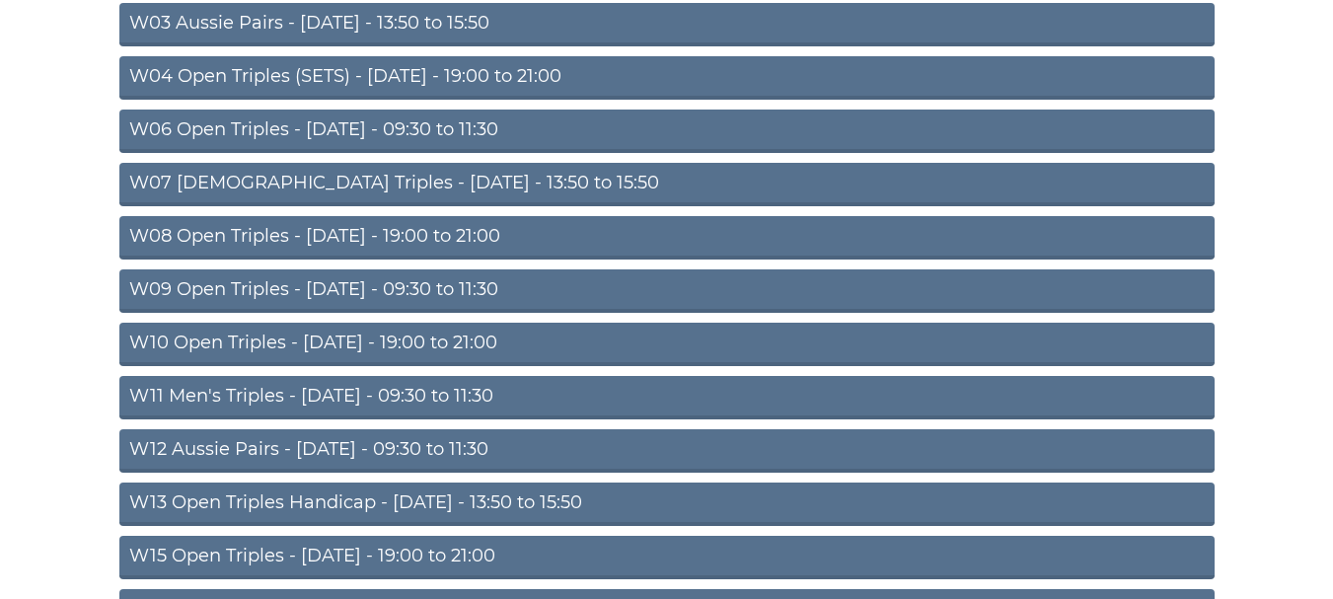
scroll to position [592, 0]
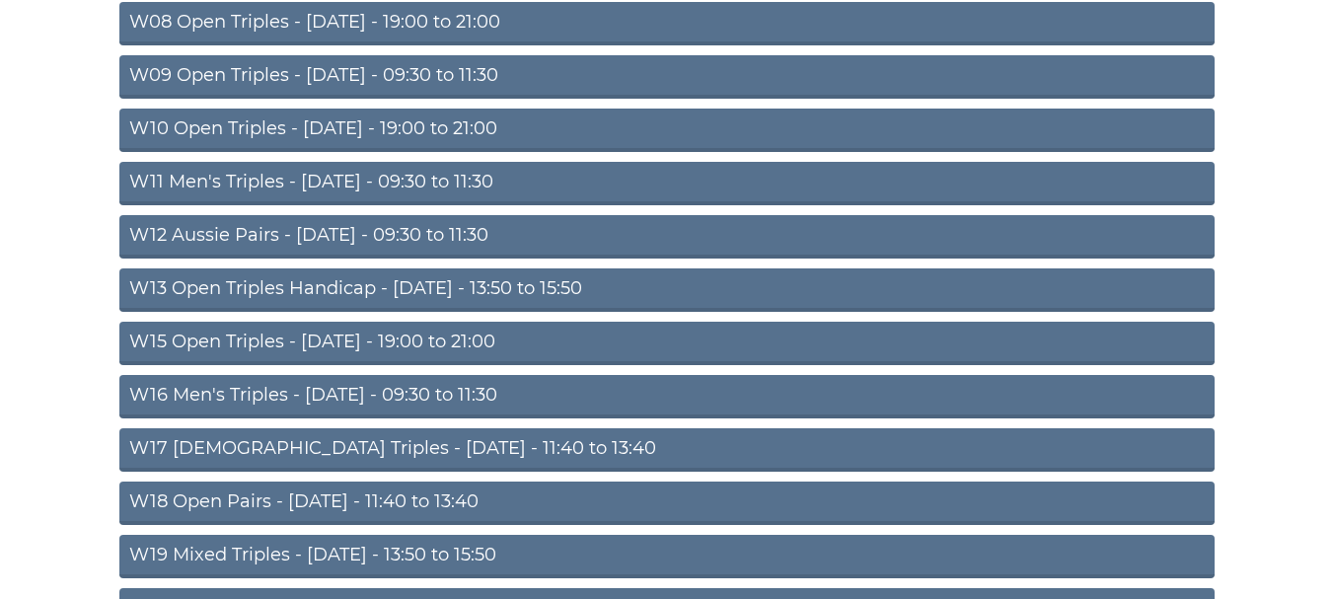
click at [297, 185] on link "W11 Men's Triples - [DATE] - 09:30 to 11:30" at bounding box center [666, 183] width 1095 height 43
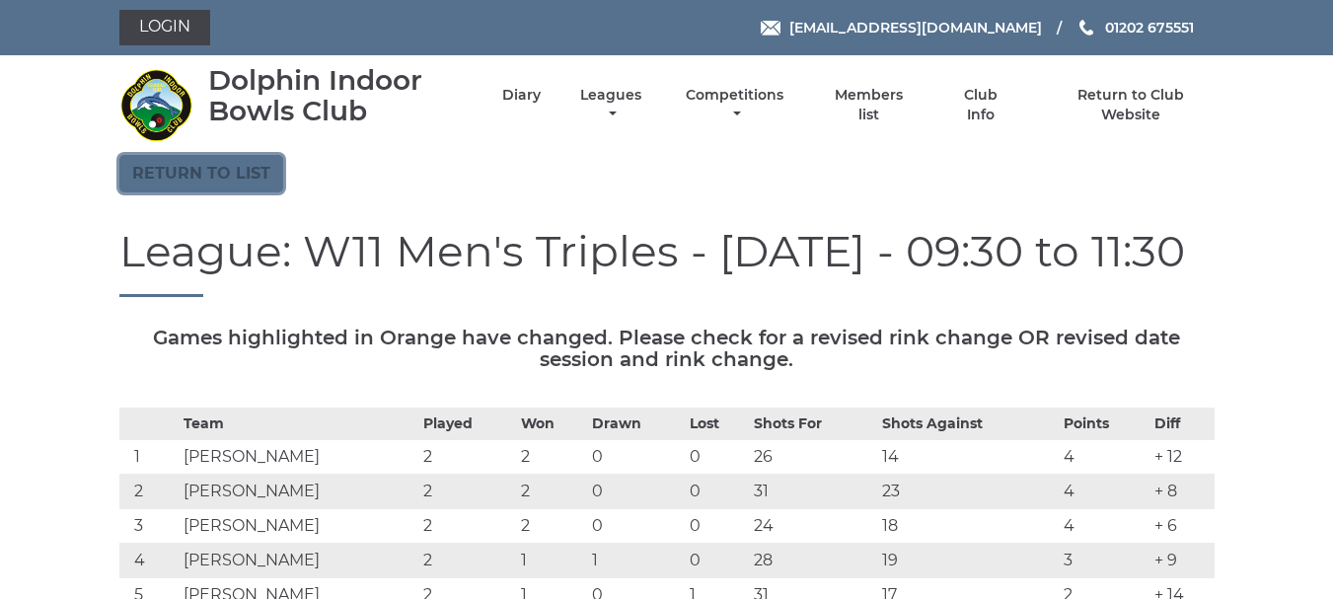
click at [218, 174] on link "Return to list" at bounding box center [201, 173] width 164 height 37
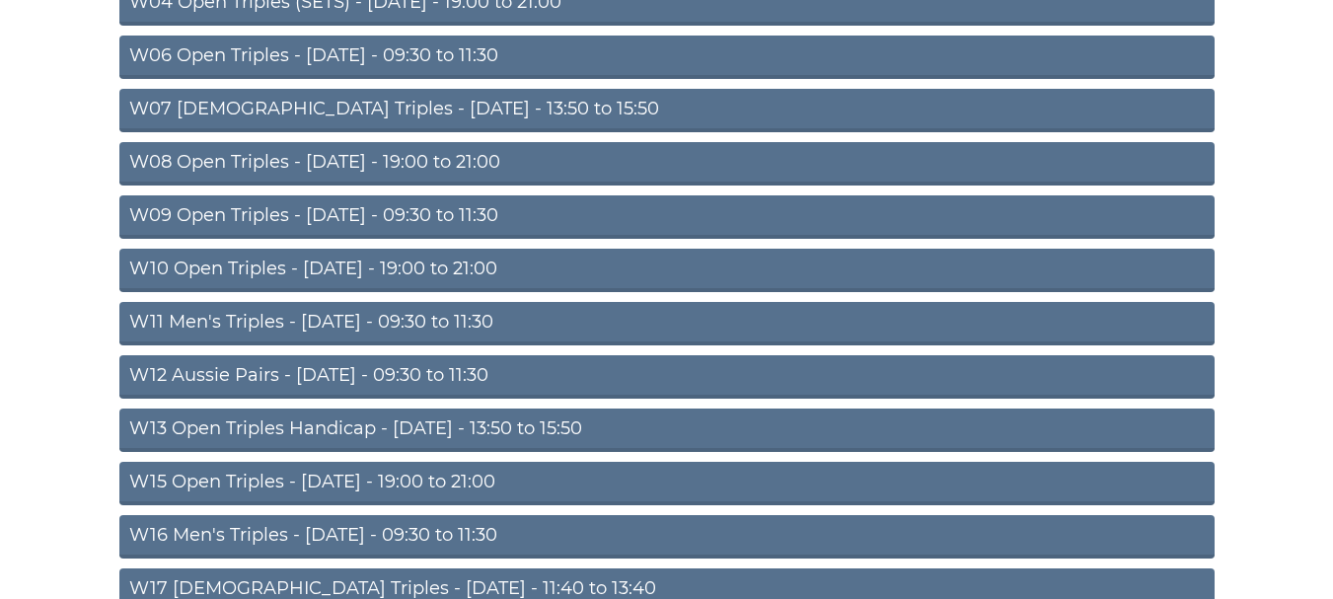
scroll to position [493, 0]
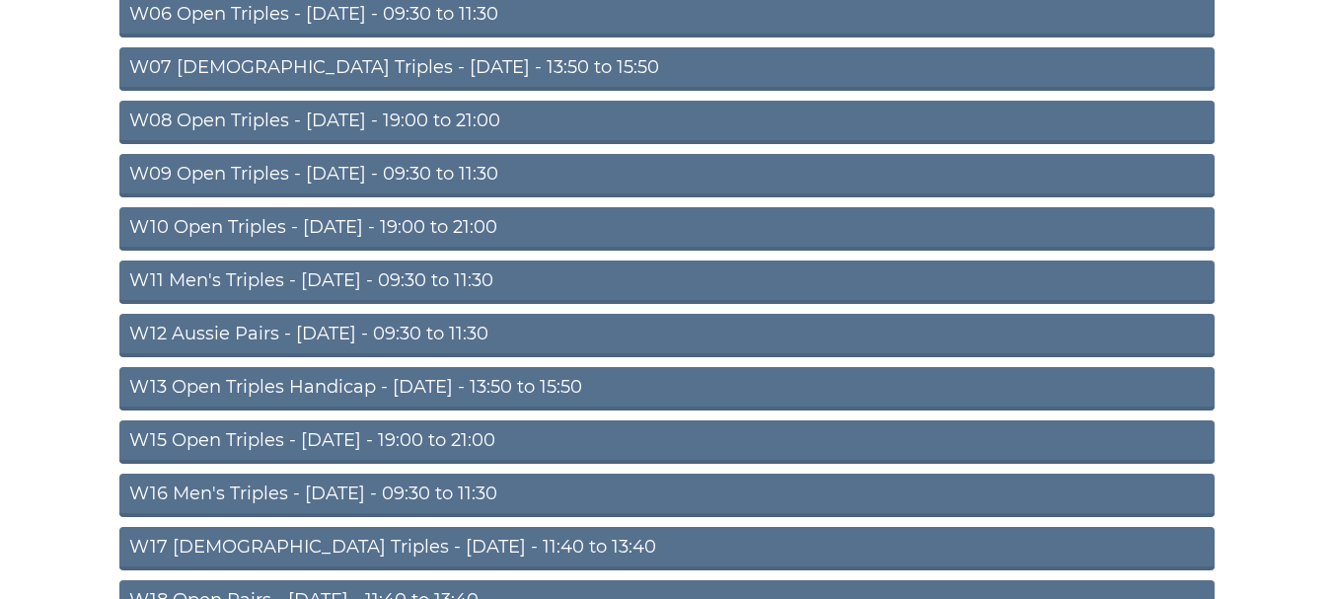
click at [424, 334] on link "W12 Aussie Pairs - [DATE] - 09:30 to 11:30" at bounding box center [666, 335] width 1095 height 43
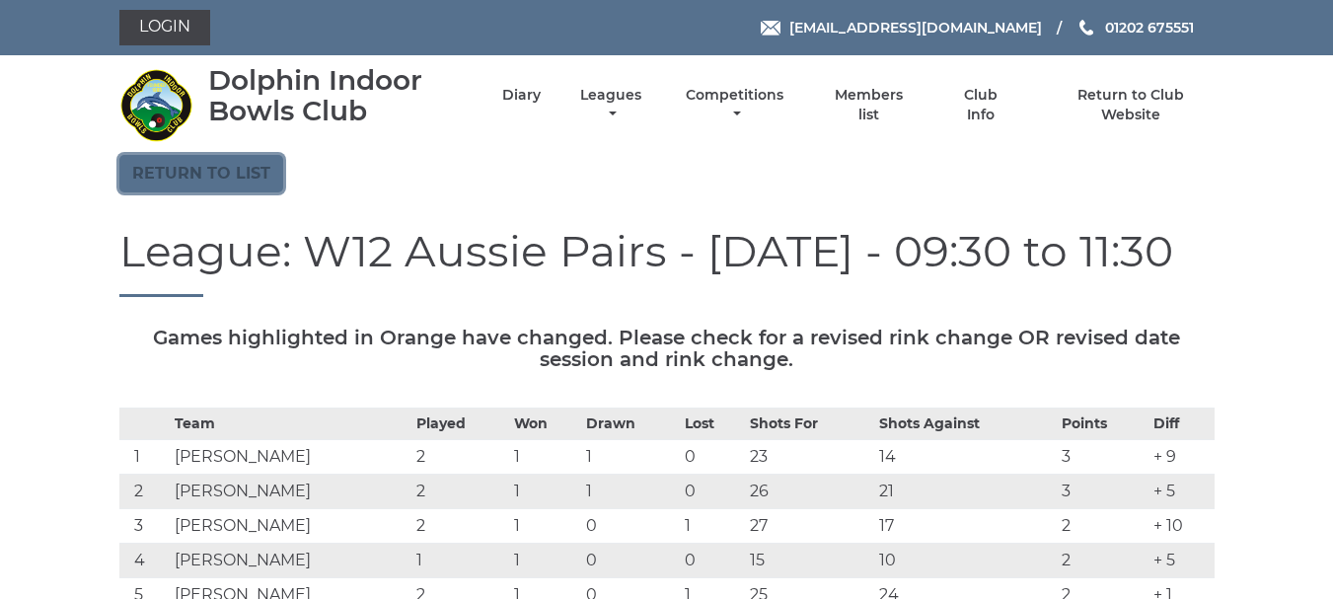
click at [189, 174] on link "Return to list" at bounding box center [201, 173] width 164 height 37
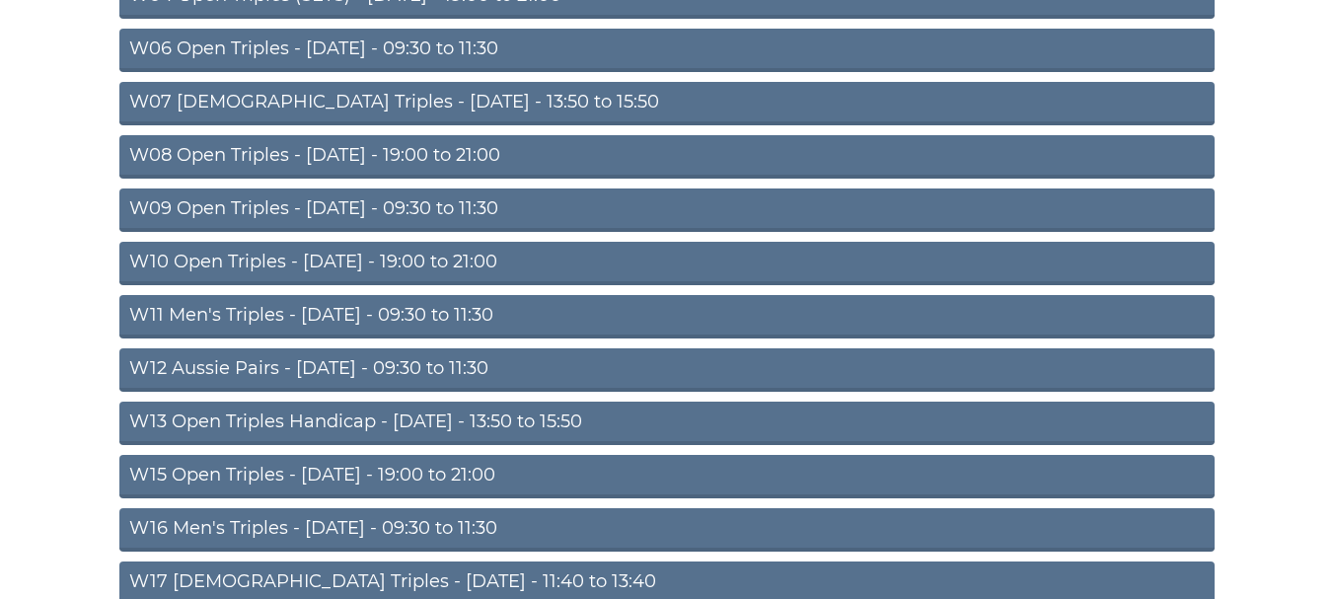
scroll to position [493, 0]
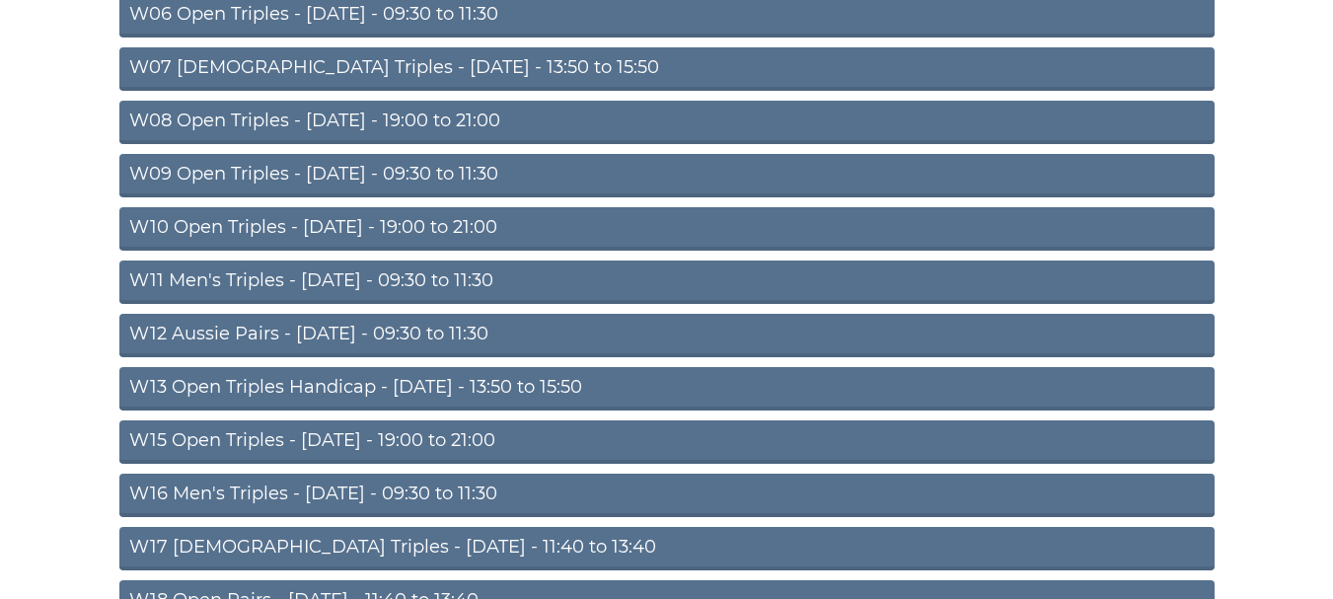
click at [330, 432] on link "W15 Open Triples - Thursday - 19:00 to 21:00" at bounding box center [666, 441] width 1095 height 43
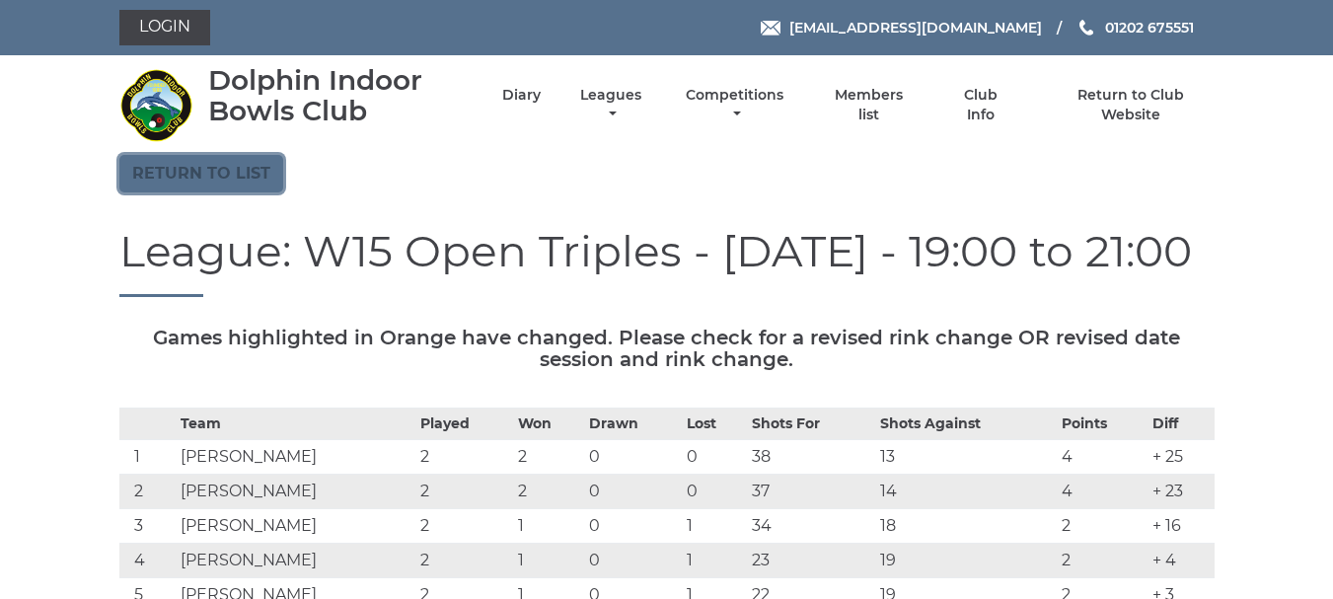
click at [205, 176] on link "Return to list" at bounding box center [201, 173] width 164 height 37
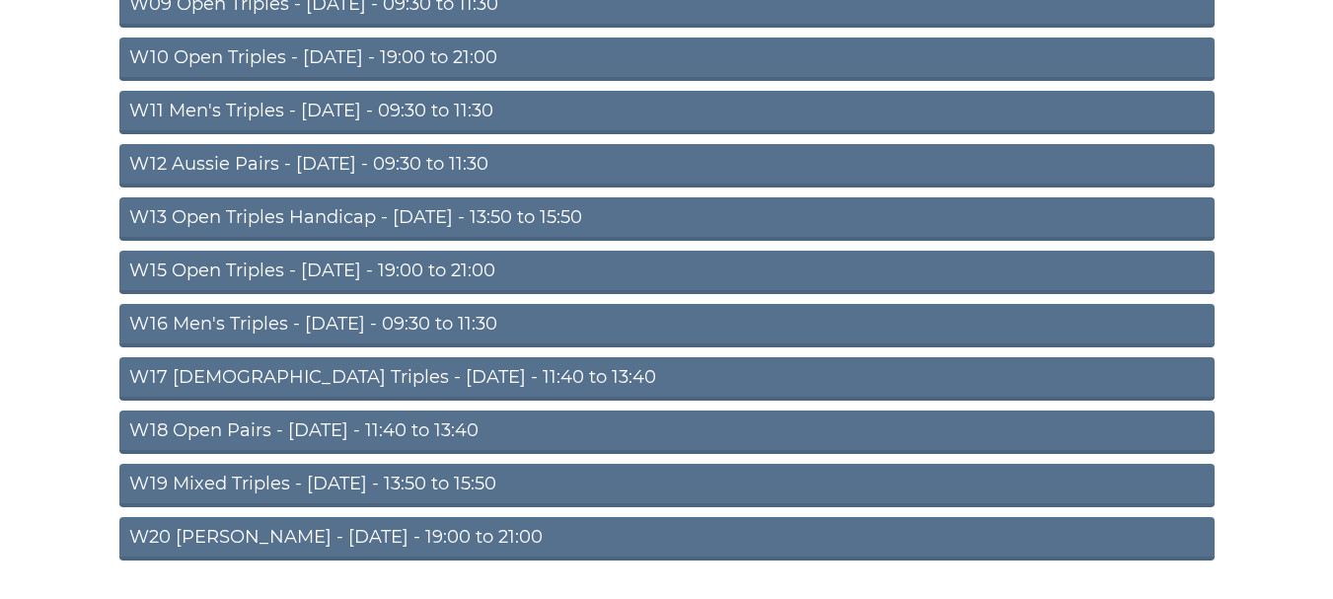
scroll to position [691, 0]
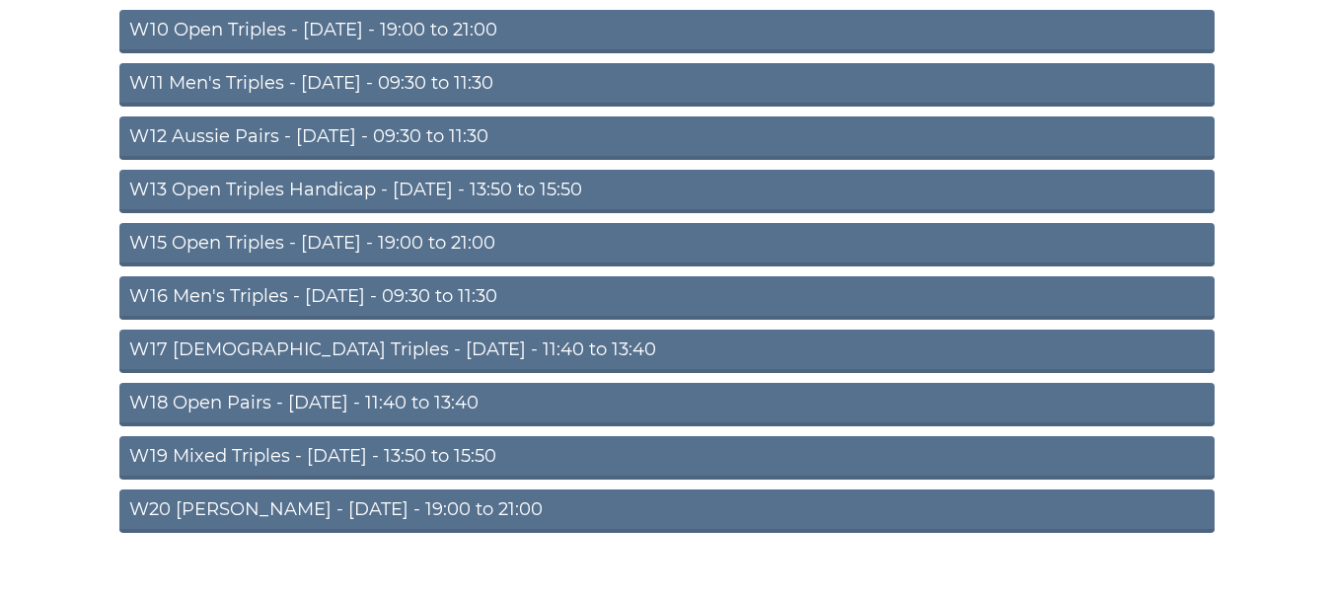
click at [285, 290] on link "W16 Men's Triples - [DATE] - 09:30 to 11:30" at bounding box center [666, 297] width 1095 height 43
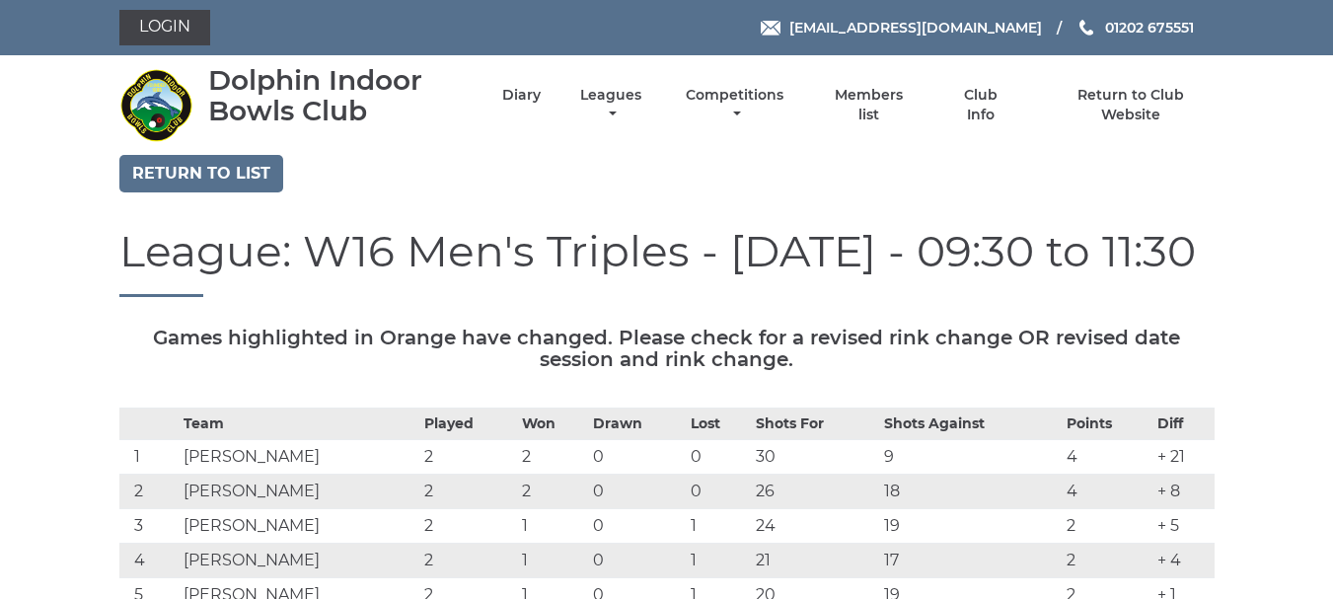
click at [207, 153] on nav "Dolphin Indoor Bowls Club Diary Leagues Club leagues - Winter 2025/2026 Club le…" at bounding box center [666, 105] width 1333 height 100
click at [209, 170] on link "Return to list" at bounding box center [201, 173] width 164 height 37
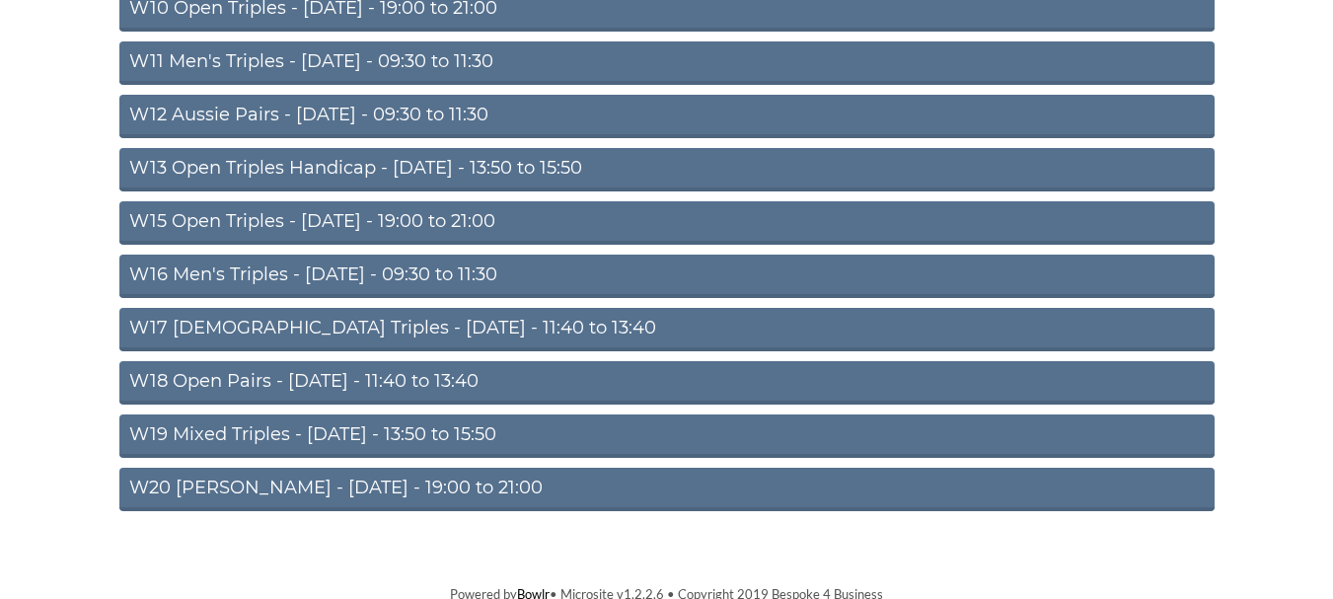
scroll to position [718, 0]
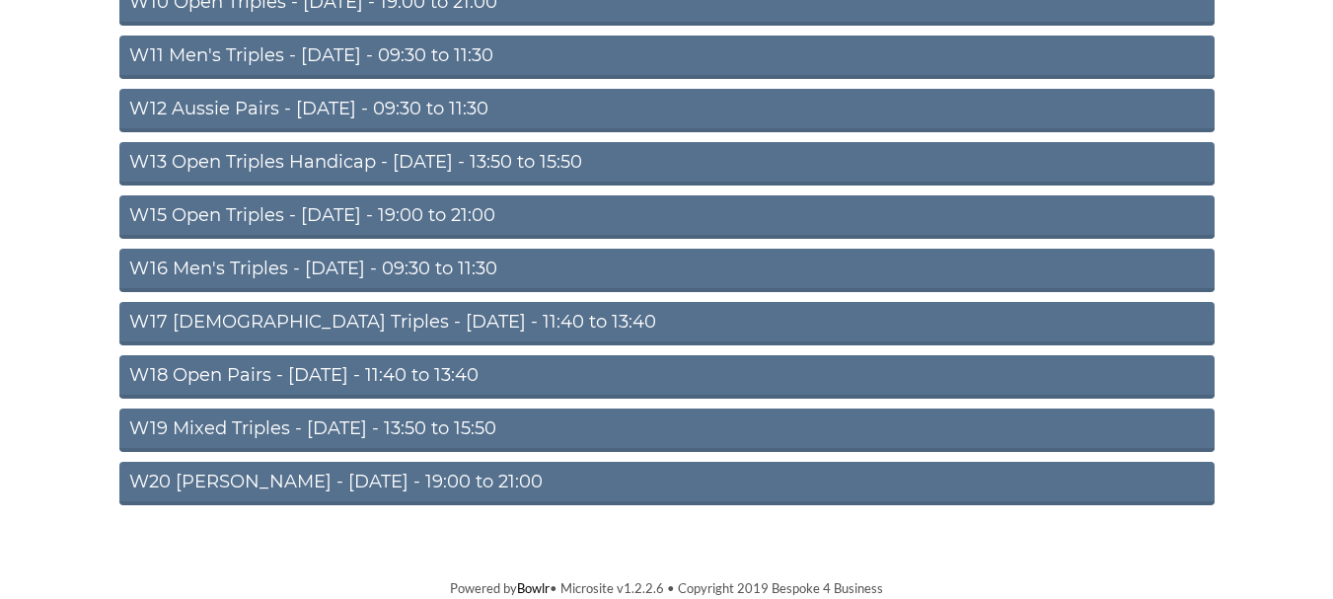
click at [271, 372] on link "W18 Open Pairs - Friday - 11:40 to 13:40" at bounding box center [666, 376] width 1095 height 43
